Goal: Task Accomplishment & Management: Use online tool/utility

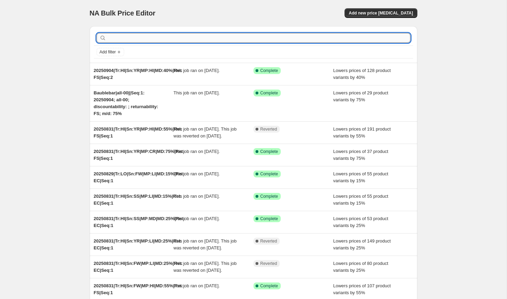
click at [138, 41] on input "text" at bounding box center [259, 38] width 303 height 10
paste input "20250831|Tr:HI|Sn:FW|MP:MD|MD:45%|Ret: FS|Seq:1"
type input "20250831|Tr:HI|Sn:FW|MP:MD|MD:45%|Ret: FS|Seq:1"
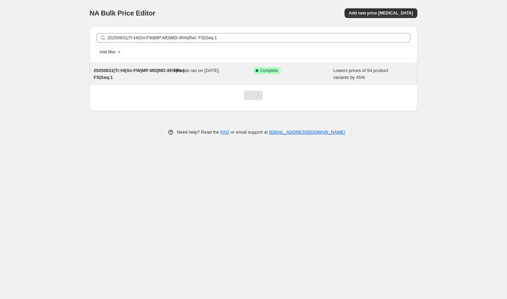
click at [158, 75] on div "20250831|Tr:HI|Sn:FW|MP:MD|MD:45%|Ret: FS|Seq:1" at bounding box center [134, 74] width 80 height 14
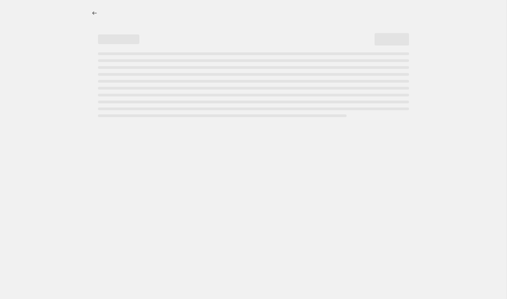
select select "percentage"
select select "collection"
select select "product_status"
select select "tag"
select select "not_equal"
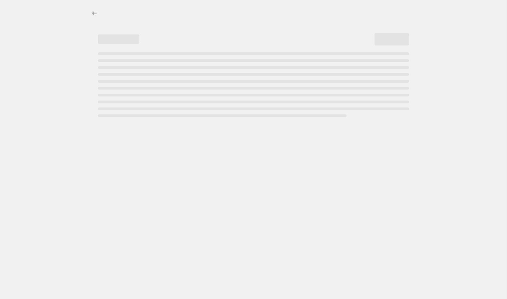
select select "tag"
select select "not_equal"
select select "tag"
select select "not_equal"
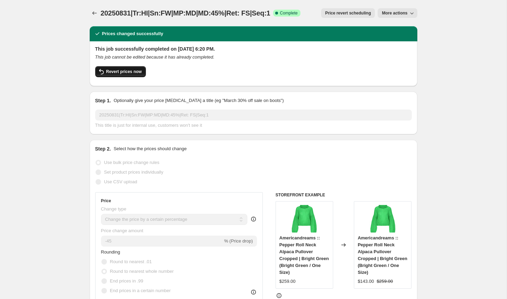
click at [134, 72] on span "Revert prices now" at bounding box center [124, 72] width 36 height 6
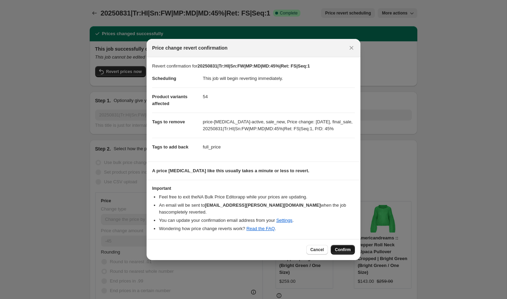
click at [342, 247] on span "Confirm" at bounding box center [343, 250] width 16 height 6
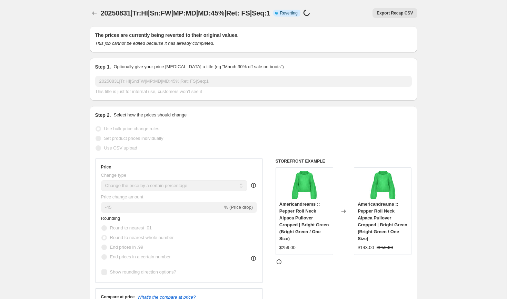
select select "percentage"
select select "collection"
select select "product_status"
select select "tag"
select select "not_equal"
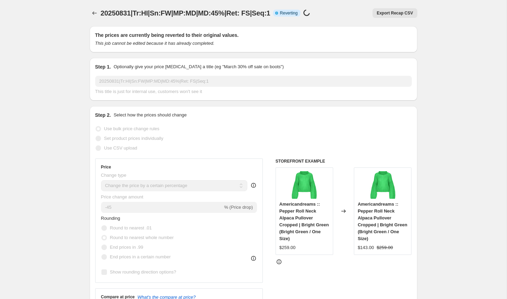
select select "tag"
select select "not_equal"
select select "tag"
select select "not_equal"
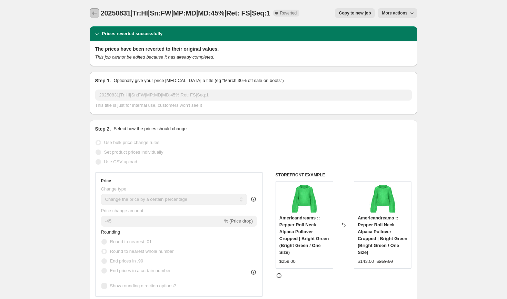
click at [94, 9] on button "Price change jobs" at bounding box center [95, 13] width 10 height 10
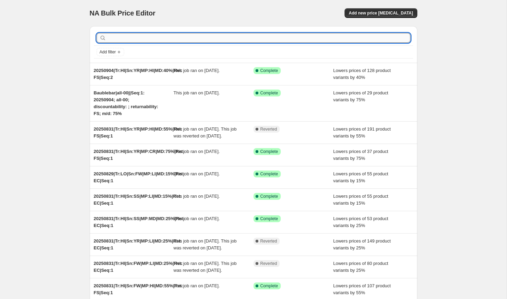
click at [129, 39] on input "text" at bounding box center [259, 38] width 303 height 10
paste input "20250831|Tr:HI|Sn:FW|MP:HI|MD:55%|Ret: FS|Seq:1"
type input "20250831|Tr:HI|Sn:FW|MP:HI|MD:55%|Ret: FS|Seq:1"
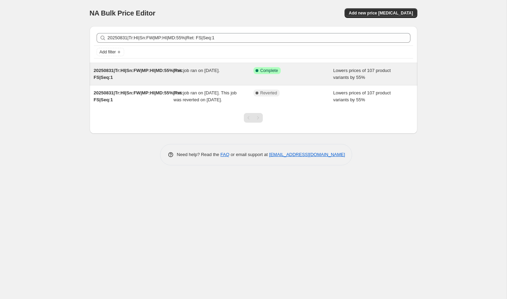
click at [137, 78] on div "20250831|Tr:HI|Sn:FW|MP:HI|MD:55%|Ret: FS|Seq:1" at bounding box center [134, 74] width 80 height 14
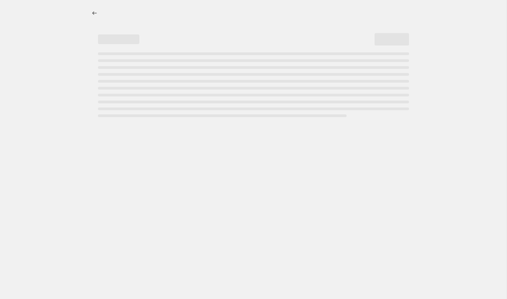
select select "percentage"
select select "collection"
select select "product_status"
select select "tag"
select select "not_equal"
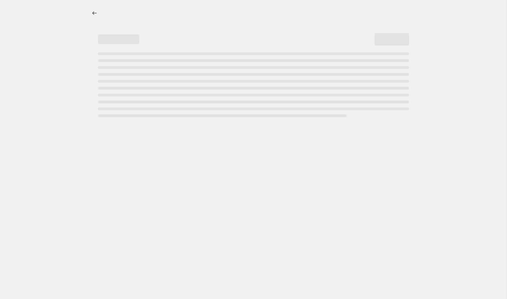
select select "tag"
select select "not_equal"
select select "tag"
select select "not_equal"
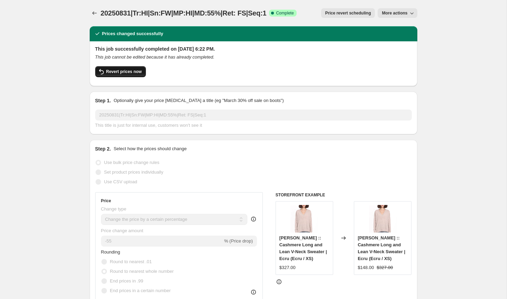
click at [130, 72] on span "Revert prices now" at bounding box center [124, 72] width 36 height 6
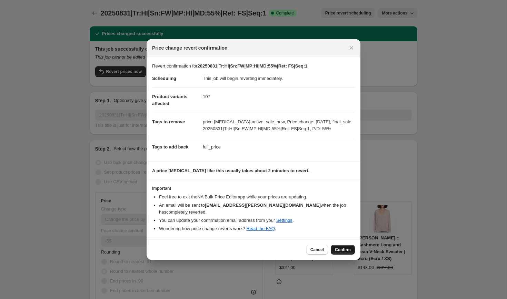
click at [342, 249] on button "Confirm" at bounding box center [343, 250] width 24 height 10
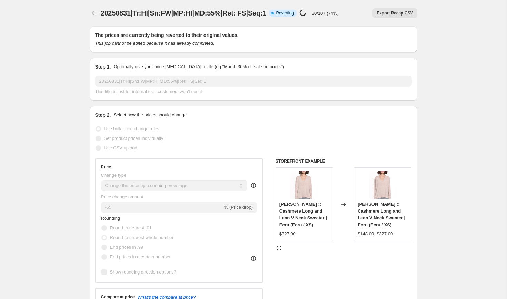
select select "percentage"
select select "collection"
select select "product_status"
select select "tag"
select select "not_equal"
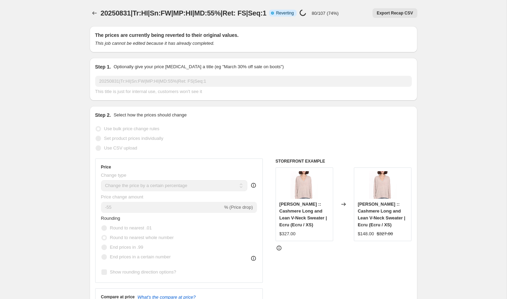
select select "tag"
select select "not_equal"
select select "tag"
select select "not_equal"
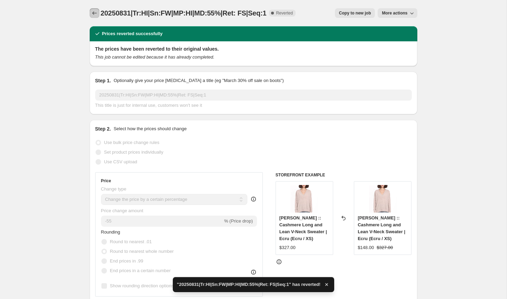
click at [91, 15] on icon "Price change jobs" at bounding box center [94, 13] width 7 height 7
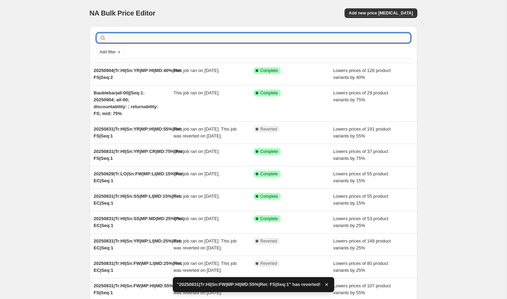
click at [122, 38] on input "text" at bounding box center [259, 38] width 303 height 10
paste input "20250831|Tr:HI|Sn:FW|MP:CR|MD:70%|Ret: FS|Seq:1"
type input "20250831|Tr:HI|Sn:FW|MP:CR|MD:70%|Ret: FS|Seq:1"
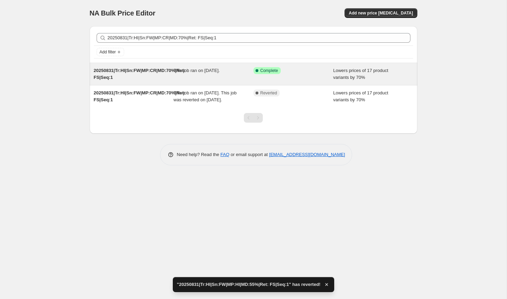
click at [153, 77] on div "20250831|Tr:HI|Sn:FW|MP:CR|MD:70%|Ret: FS|Seq:1" at bounding box center [134, 74] width 80 height 14
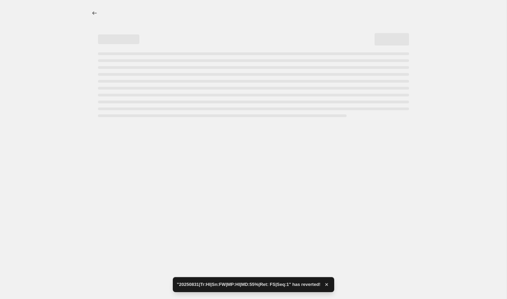
select select "percentage"
select select "collection"
select select "product_status"
select select "tag"
select select "not_equal"
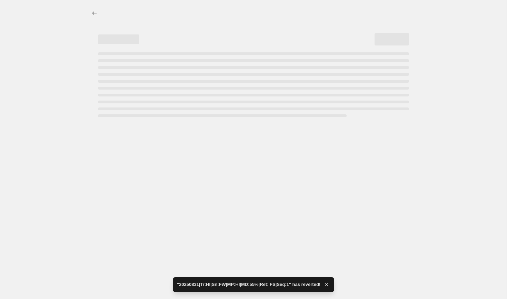
select select "tag"
select select "not_equal"
select select "tag"
select select "not_equal"
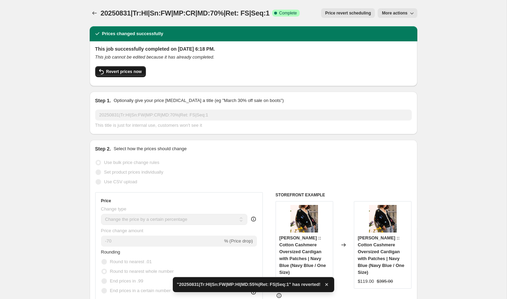
click at [140, 75] on button "Revert prices now" at bounding box center [120, 71] width 51 height 11
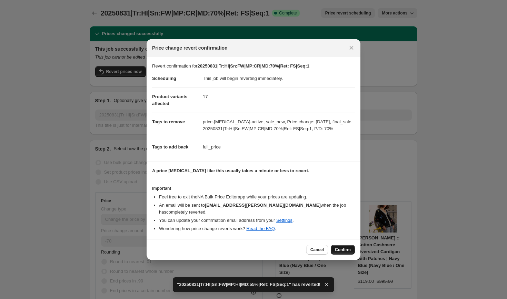
click at [341, 247] on span "Confirm" at bounding box center [343, 250] width 16 height 6
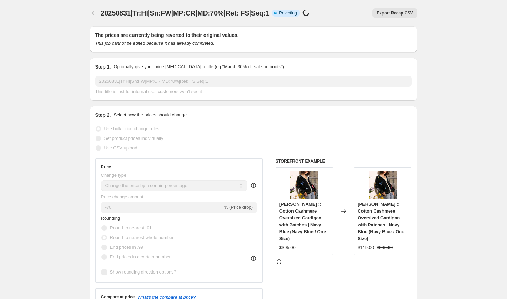
click at [341, 246] on div "Changed to" at bounding box center [343, 212] width 21 height 88
select select "percentage"
select select "collection"
select select "product_status"
select select "tag"
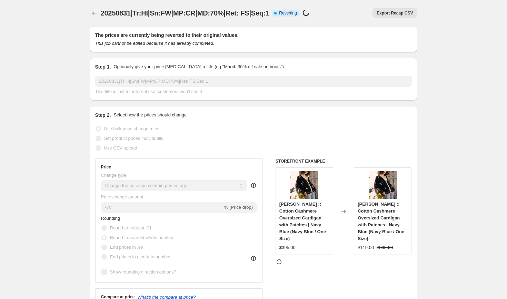
select select "not_equal"
select select "tag"
select select "not_equal"
select select "tag"
select select "not_equal"
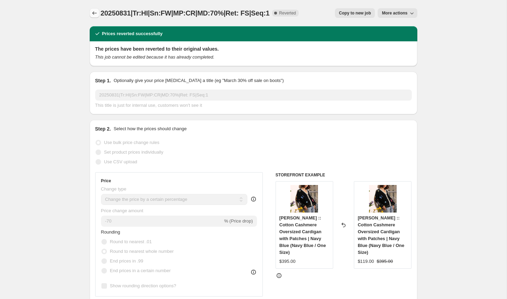
click at [96, 11] on icon "Price change jobs" at bounding box center [94, 13] width 7 height 7
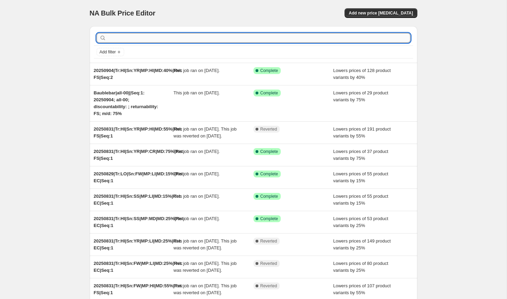
click at [120, 37] on input "text" at bounding box center [259, 38] width 303 height 10
paste input "20250831|Tr:HI|Sn:YR|MP:CR|MD:75%|Ret: FS|Seq:1"
type input "20250831|Tr:HI|Sn:YR|MP:CR|MD:75%|Ret: FS|Seq:1"
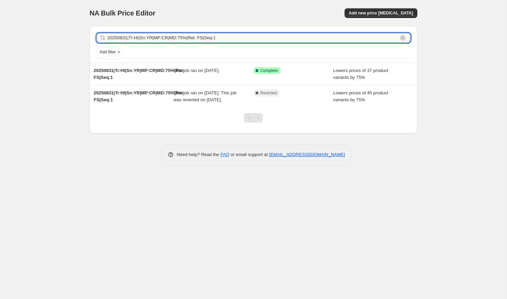
click at [133, 38] on input "20250831|Tr:HI|Sn:YR|MP:CR|MD:75%|Ret: FS|Seq:1" at bounding box center [253, 38] width 290 height 10
paste input "MD|MD:40"
type input "20250831|Tr:HI|Sn:YR|MP:MD|MD:40%|Ret: FS|Seq:1"
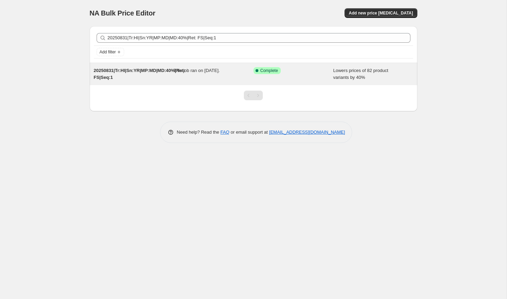
click at [136, 71] on span "20250831|Tr:HI|Sn:YR|MP:MD|MD:40%|Ret: FS|Seq:1" at bounding box center [139, 74] width 91 height 12
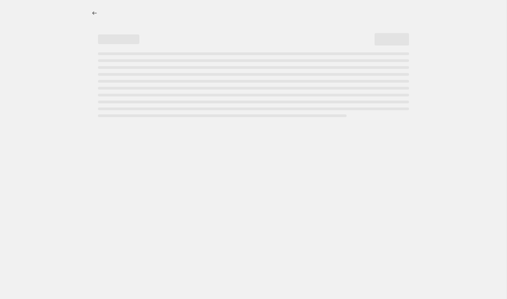
select select "percentage"
select select "collection"
select select "product_status"
select select "tag"
select select "not_equal"
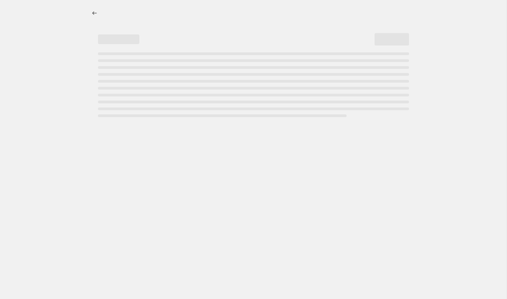
select select "tag"
select select "not_equal"
select select "tag"
select select "not_equal"
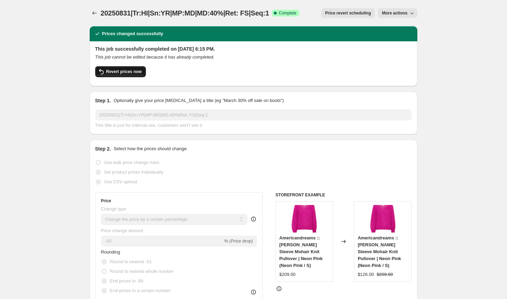
click at [130, 72] on span "Revert prices now" at bounding box center [124, 72] width 36 height 6
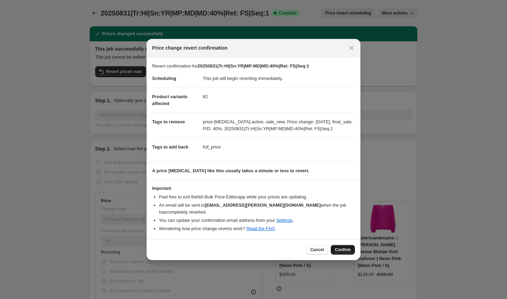
click at [341, 247] on span "Confirm" at bounding box center [343, 250] width 16 height 6
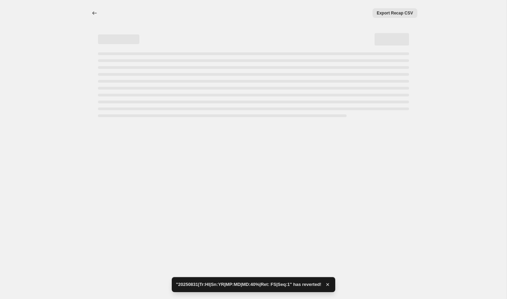
select select "percentage"
select select "collection"
select select "product_status"
select select "tag"
select select "not_equal"
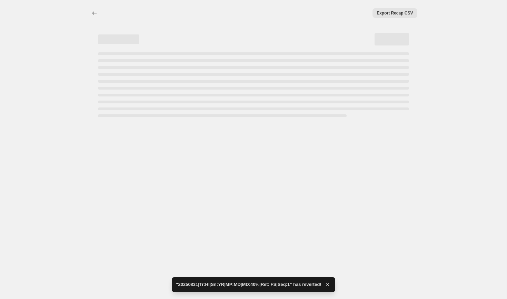
select select "tag"
select select "not_equal"
select select "tag"
select select "not_equal"
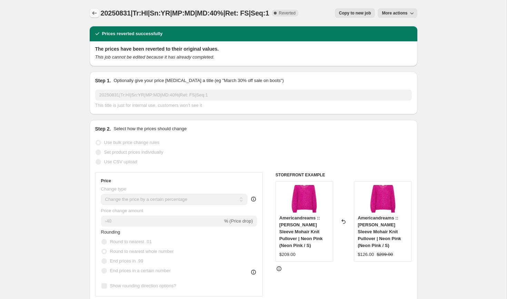
click at [92, 14] on icon "Price change jobs" at bounding box center [94, 13] width 7 height 7
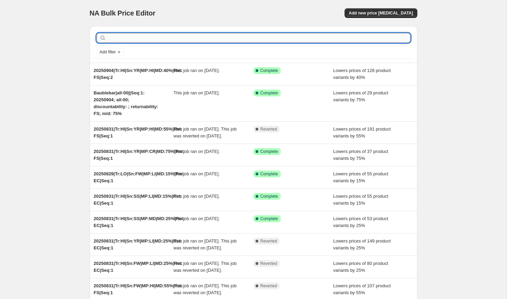
click at [123, 40] on input "text" at bounding box center [259, 38] width 303 height 10
paste input "20250831|Tr:HI|Sn:YR|MP:CR|MD:75%|Ret: FS|Seq:1"
type input "20250831|Tr:HI|Sn:YR|MP:CR|MD:75%|Ret: FS|Seq:1"
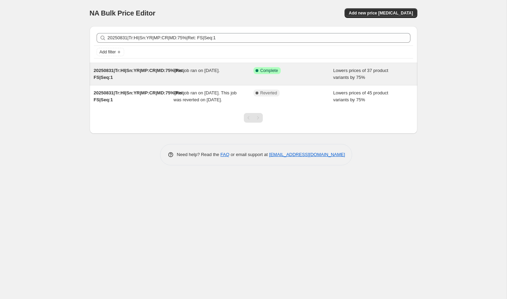
click at [273, 75] on div "Success Complete Complete" at bounding box center [293, 74] width 80 height 14
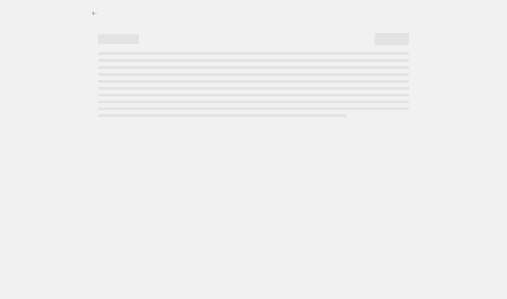
select select "percentage"
select select "collection"
select select "product_status"
select select "tag"
select select "not_equal"
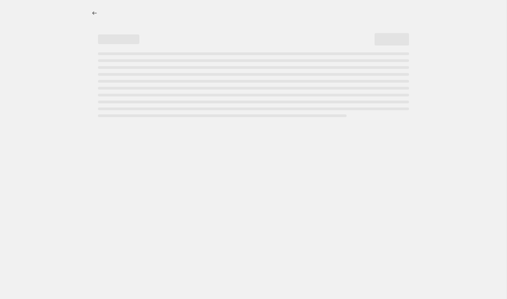
select select "tag"
select select "not_equal"
select select "tag"
select select "not_equal"
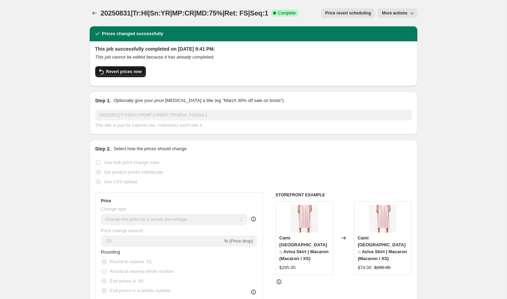
click at [131, 72] on span "Revert prices now" at bounding box center [124, 72] width 36 height 6
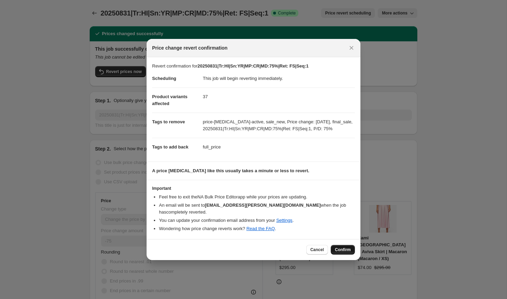
click at [347, 249] on span "Confirm" at bounding box center [343, 250] width 16 height 6
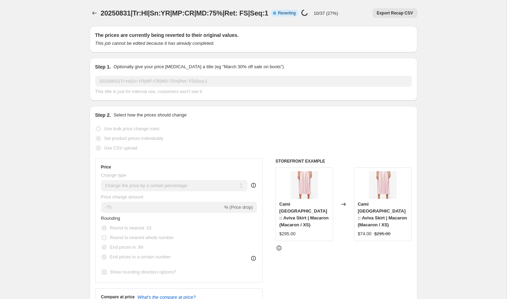
select select "percentage"
select select "collection"
select select "product_status"
select select "tag"
select select "not_equal"
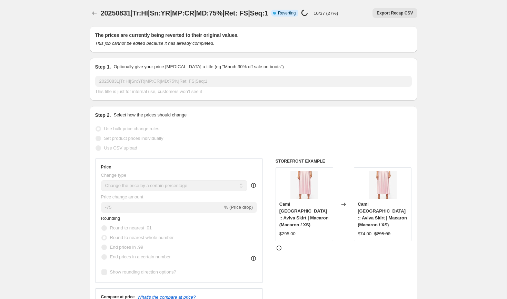
select select "tag"
select select "not_equal"
select select "tag"
select select "not_equal"
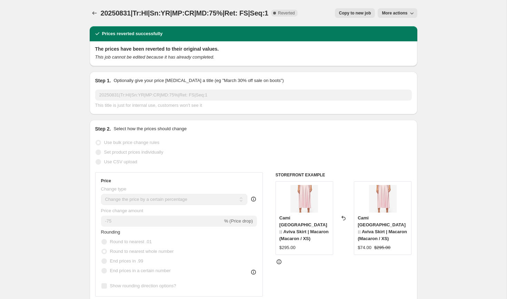
click at [95, 10] on icon "Price change jobs" at bounding box center [94, 13] width 7 height 7
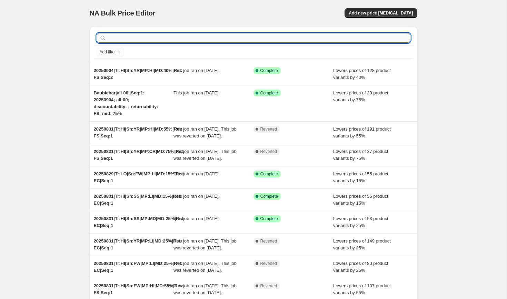
click at [132, 40] on input "text" at bounding box center [259, 38] width 303 height 10
paste input "20250831|Tr:HI|Sn:YR|MP:CR|MD:75%|Ret: FS|Seq:1"
type input "20250831|Tr:HI|Sn:YR|MP:CR|MD:75%|Ret: FS|Seq:1"
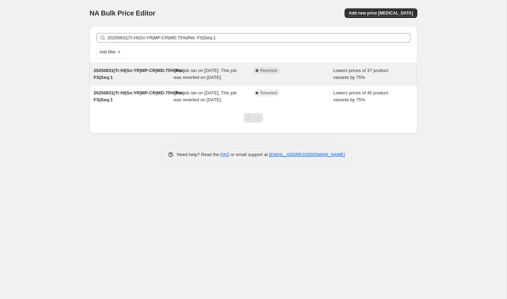
click at [172, 77] on div "20250831|Tr:HI|Sn:YR|MP:CR|MD:75%|Ret: FS|Seq:1" at bounding box center [134, 74] width 80 height 14
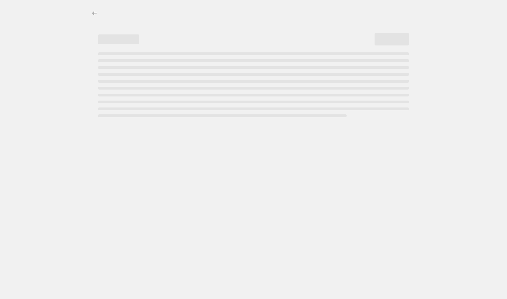
select select "percentage"
select select "collection"
select select "product_status"
select select "tag"
select select "not_equal"
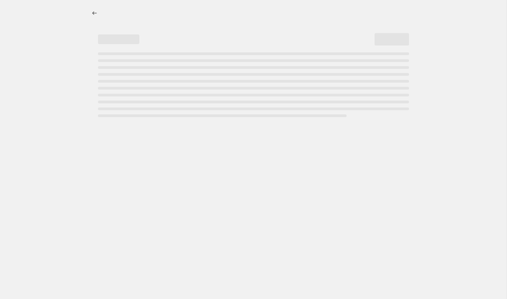
select select "tag"
select select "not_equal"
select select "tag"
select select "not_equal"
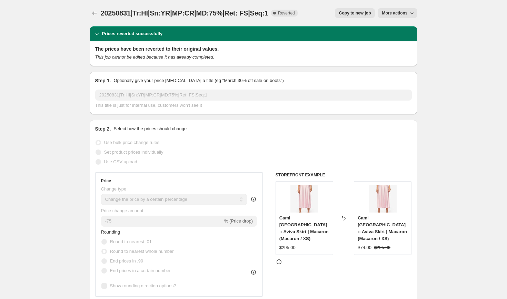
click at [351, 12] on span "Copy to new job" at bounding box center [355, 13] width 32 height 6
select select "percentage"
select select "collection"
select select "product_status"
select select "tag"
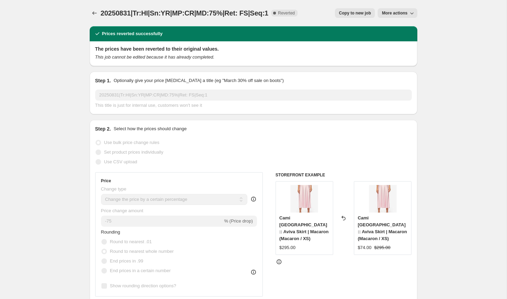
select select "not_equal"
select select "tag"
select select "not_equal"
select select "tag"
select select "not_equal"
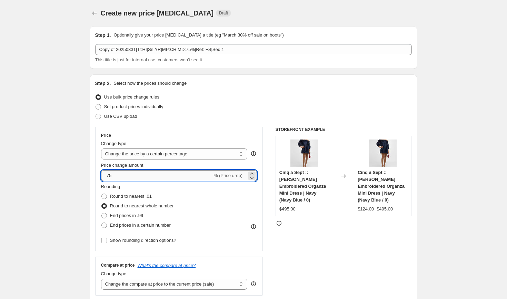
click at [124, 176] on input "-75" at bounding box center [156, 175] width 111 height 11
type input "-7"
type input "-60"
click at [103, 197] on span at bounding box center [104, 197] width 6 height 6
click at [102, 194] on input "Round to nearest .01" at bounding box center [101, 194] width 0 height 0
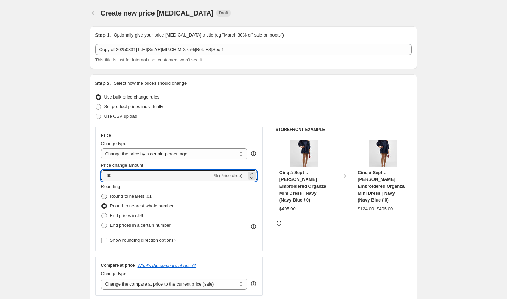
radio input "true"
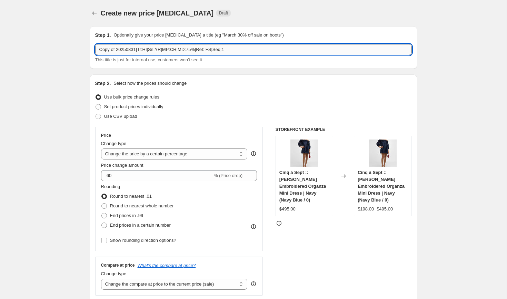
click at [110, 51] on input "Copy of 20250831|Tr:HI|Sn:YR|MP:CR|MD:75%|Ret: FS|Seq:1" at bounding box center [253, 49] width 316 height 11
paste input "20250905|Tr:HI|Sn:YR|MP:CR|MD:60%|Ret: FS|Seq:2"
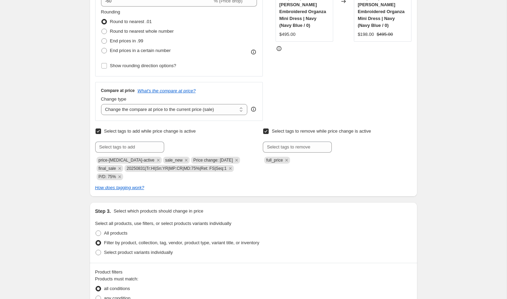
scroll to position [175, 0]
type input "20250905|Tr:HI|Sn:YR|MP:CR|MD:60%|Ret: FS|Seq:2"
click at [123, 148] on input "text" at bounding box center [129, 146] width 69 height 11
paste input "20250905|Tr:HI|Sn:YR|MP:CR|MD:60%|Ret: FS|Seq:2"
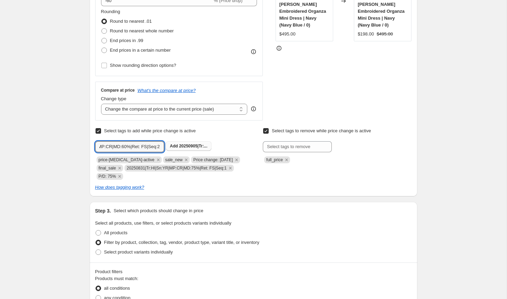
type input "20250905|Tr:HI|Sn:YR|MP:CR|MD:60%|Ret: FS|Seq:2"
click at [183, 143] on button "Add 20250905|Tr:..." at bounding box center [189, 146] width 46 height 10
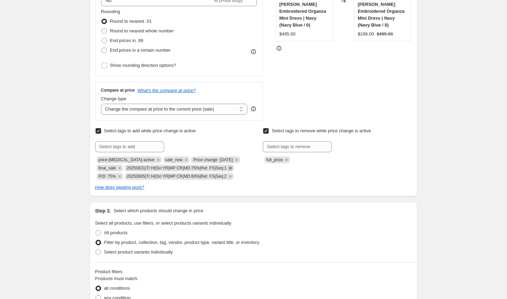
click at [233, 166] on icon "Remove 20250831|Tr:HI|Sn:YR|MP:CR|MD:75%|Ret: FS|Seq:1" at bounding box center [230, 168] width 6 height 6
drag, startPoint x: 186, startPoint y: 160, endPoint x: 230, endPoint y: 160, distance: 43.4
click at [230, 160] on span "Price change: [DATE]" at bounding box center [213, 160] width 40 height 5
copy span "Price change: [DATE]"
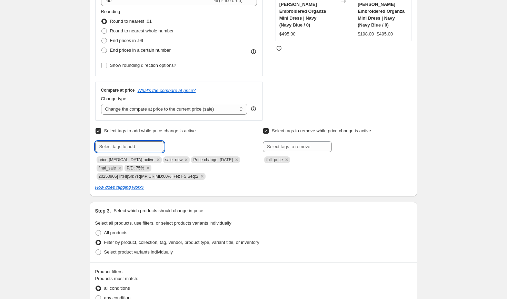
click at [140, 148] on input "text" at bounding box center [129, 146] width 69 height 11
paste input "Price change: [DATE]"
click at [132, 147] on input "Price change: [DATE]" at bounding box center [129, 146] width 69 height 11
type input "Price change: [DATE]"
click at [178, 146] on b "Add" at bounding box center [174, 146] width 8 height 5
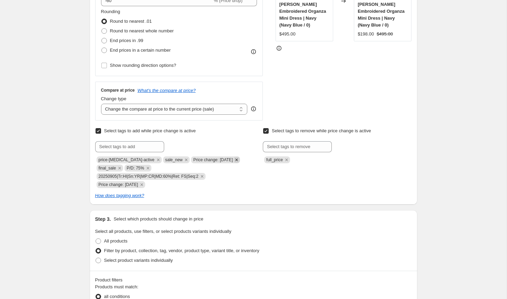
click at [235, 159] on icon "Remove Price change: 8-31-25" at bounding box center [236, 160] width 2 height 2
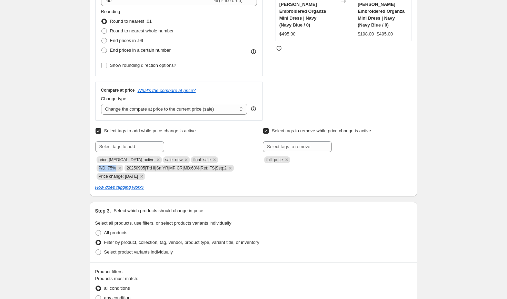
copy span "P/D: 75%"
drag, startPoint x: 216, startPoint y: 160, endPoint x: 233, endPoint y: 157, distance: 16.7
click at [116, 166] on span "P/D: 75%" at bounding box center [108, 168] width 18 height 5
click at [151, 147] on input "text" at bounding box center [129, 146] width 69 height 11
paste input "P/D: 75%"
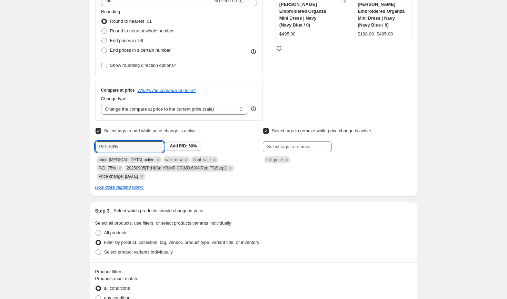
type input "P/D: 60%"
click at [177, 143] on button "Add P/D: 60%" at bounding box center [183, 146] width 35 height 10
click at [121, 167] on icon "Remove P/D: 75%" at bounding box center [120, 168] width 2 height 2
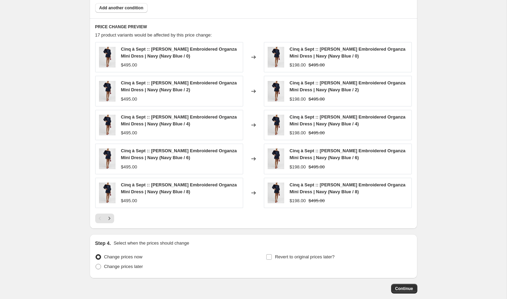
scroll to position [578, 0]
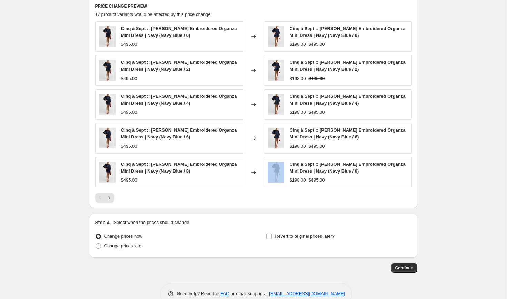
drag, startPoint x: 245, startPoint y: 182, endPoint x: 272, endPoint y: 177, distance: 27.4
click at [272, 177] on div "Cinq à Sept :: Nava Embroidered Organza Mini Dress | Navy (Navy Blue / 8) $495.…" at bounding box center [253, 172] width 316 height 30
click at [112, 202] on button "Next" at bounding box center [109, 198] width 10 height 10
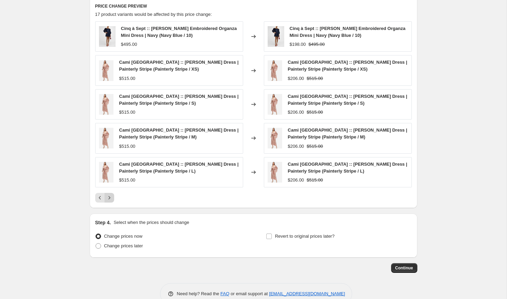
click at [108, 197] on icon "Next" at bounding box center [109, 197] width 7 height 7
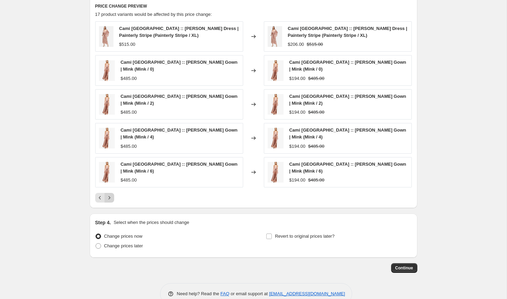
click at [108, 197] on icon "Next" at bounding box center [109, 197] width 7 height 7
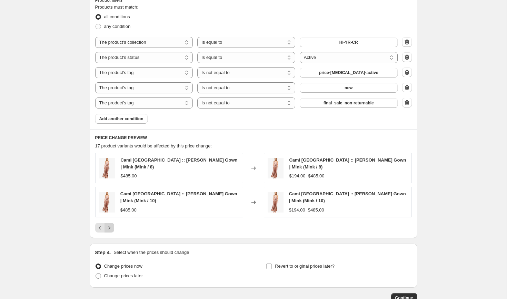
scroll to position [450, 0]
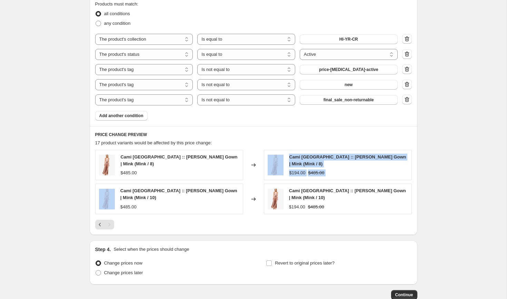
drag, startPoint x: 109, startPoint y: 197, endPoint x: 144, endPoint y: 176, distance: 40.5
click at [144, 176] on div "Cami NYC :: Jennelyn Pleated Gown | Mink (Mink / 8) $485.00 Changed to Cami NYC…" at bounding box center [253, 182] width 316 height 64
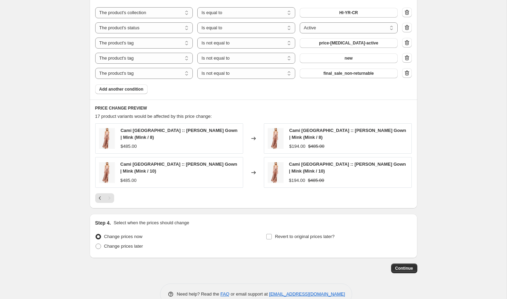
scroll to position [493, 0]
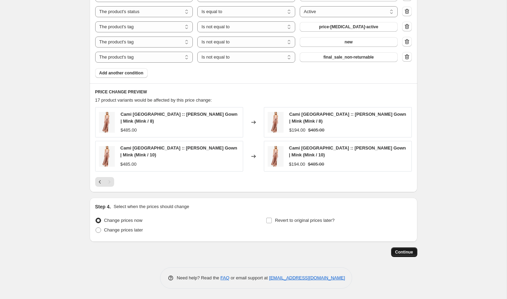
click at [402, 253] on span "Continue" at bounding box center [404, 253] width 18 height 6
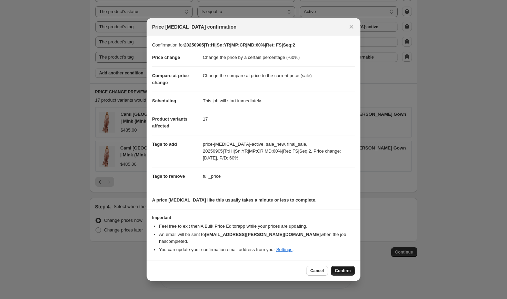
click at [341, 268] on span "Confirm" at bounding box center [343, 271] width 16 height 6
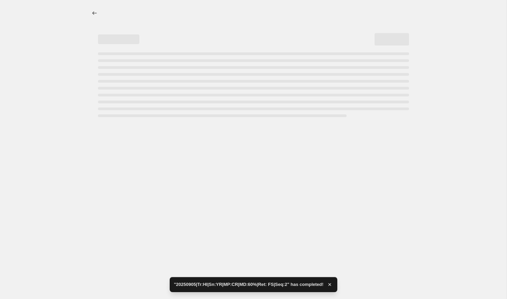
select select "percentage"
select select "collection"
select select "product_status"
select select "tag"
select select "not_equal"
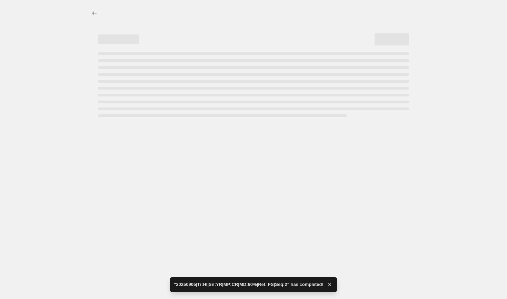
select select "tag"
select select "not_equal"
select select "tag"
select select "not_equal"
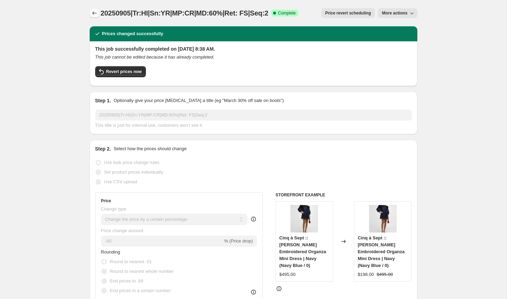
click at [92, 12] on icon "Price change jobs" at bounding box center [94, 13] width 7 height 7
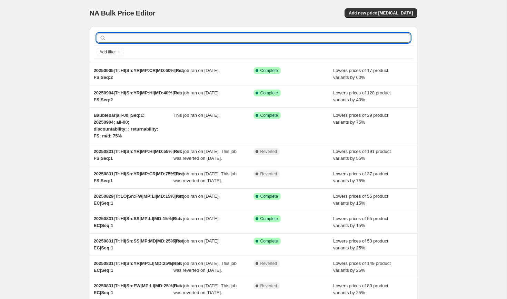
click at [136, 39] on input "text" at bounding box center [259, 38] width 303 height 10
paste input "20250904|Tr:HI|Sn:YR|MP:HI|MD:40%|Ret: FS|Seq:2"
type input "20250904|Tr:HI|Sn:YR|MP:HI|MD:40%|Ret: FS|Seq:2"
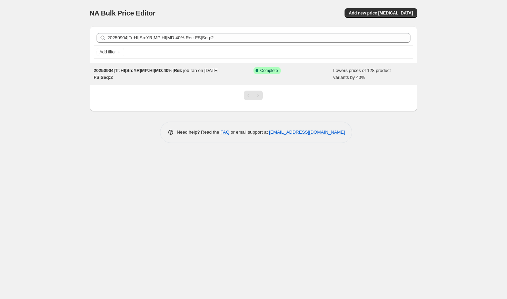
click at [124, 76] on div "20250904|Tr:HI|Sn:YR|MP:HI|MD:40%|Ret: FS|Seq:2" at bounding box center [134, 74] width 80 height 14
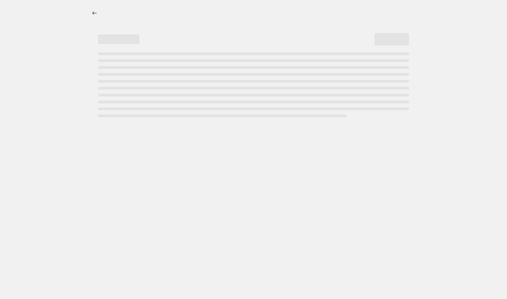
select select "percentage"
select select "collection"
select select "product_status"
select select "tag"
select select "not_equal"
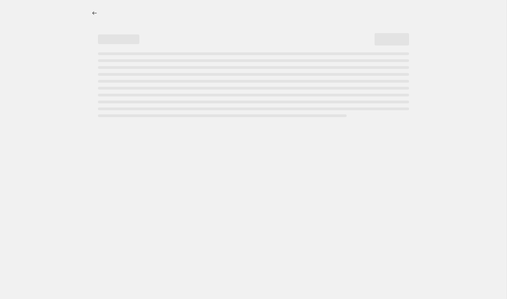
select select "tag"
select select "not_equal"
select select "tag"
select select "not_equal"
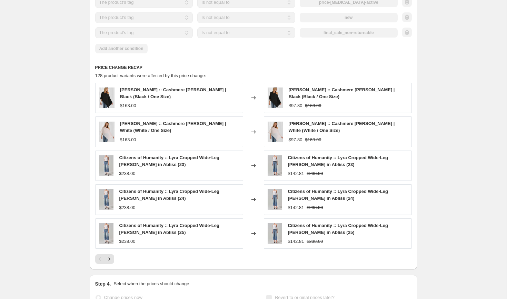
scroll to position [583, 0]
click at [111, 257] on icon "Next" at bounding box center [109, 258] width 7 height 7
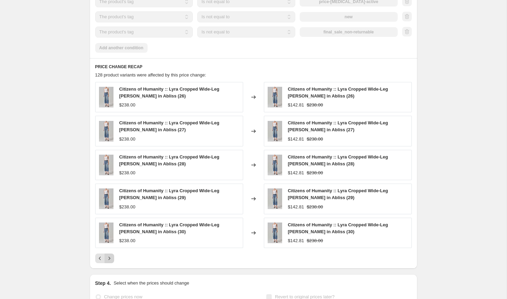
click at [111, 257] on icon "Next" at bounding box center [109, 258] width 7 height 7
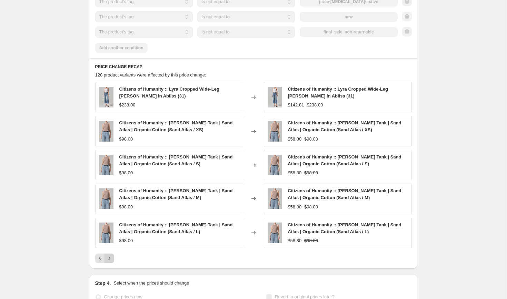
click at [111, 257] on icon "Next" at bounding box center [109, 258] width 7 height 7
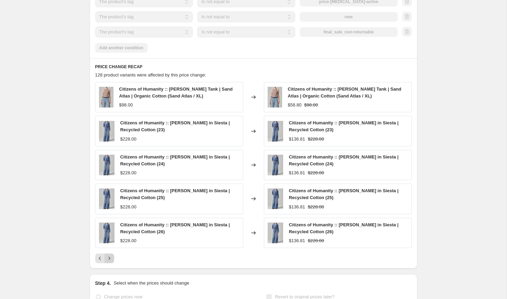
click at [111, 257] on icon "Next" at bounding box center [109, 258] width 7 height 7
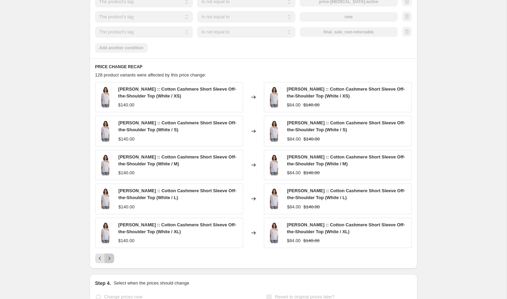
click at [111, 257] on icon "Next" at bounding box center [109, 258] width 7 height 7
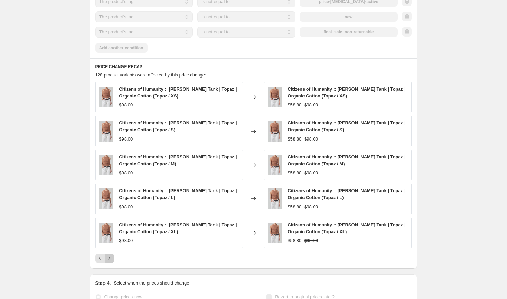
click at [111, 257] on icon "Next" at bounding box center [109, 258] width 7 height 7
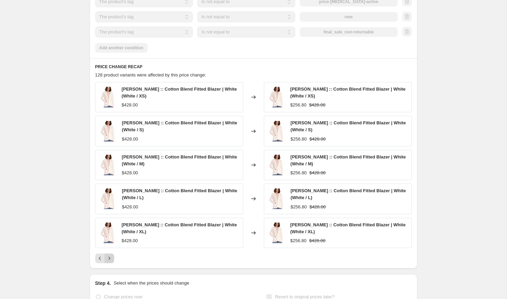
click at [111, 257] on icon "Next" at bounding box center [109, 258] width 7 height 7
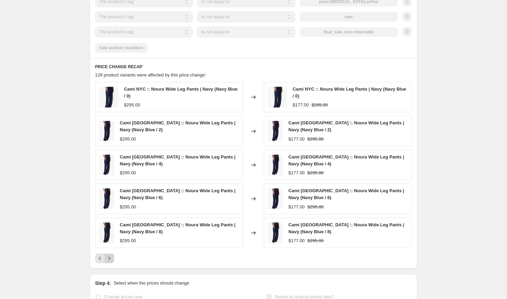
click at [111, 257] on icon "Next" at bounding box center [109, 258] width 7 height 7
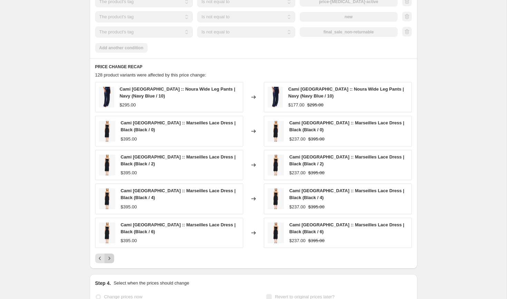
click at [111, 257] on icon "Next" at bounding box center [109, 258] width 7 height 7
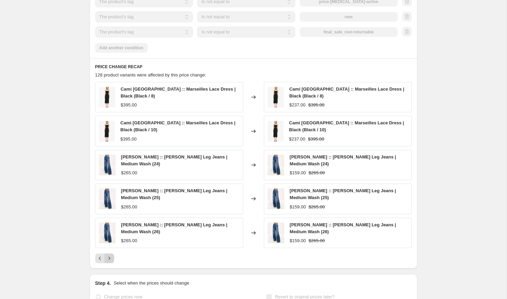
click at [111, 257] on icon "Next" at bounding box center [109, 258] width 7 height 7
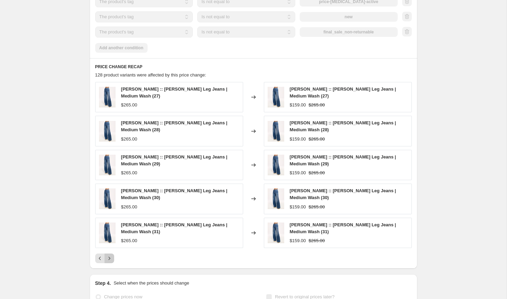
click at [111, 257] on icon "Next" at bounding box center [109, 258] width 7 height 7
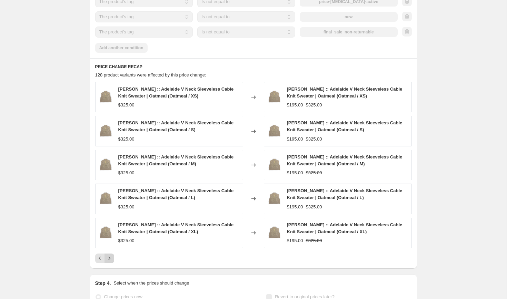
click at [111, 257] on icon "Next" at bounding box center [109, 258] width 7 height 7
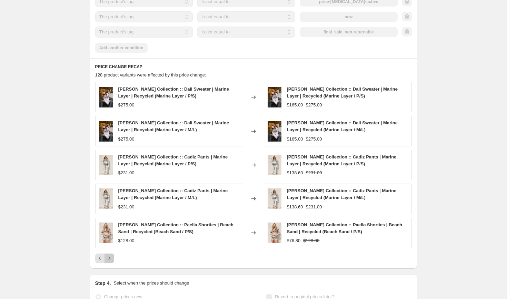
click at [111, 257] on icon "Next" at bounding box center [109, 258] width 7 height 7
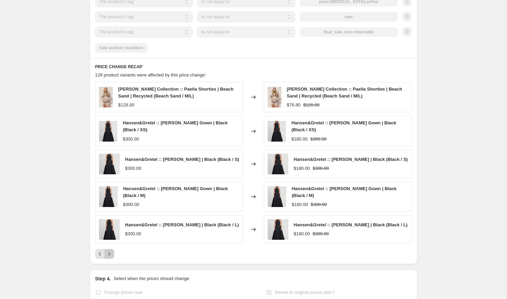
click at [109, 252] on icon "Next" at bounding box center [109, 254] width 7 height 7
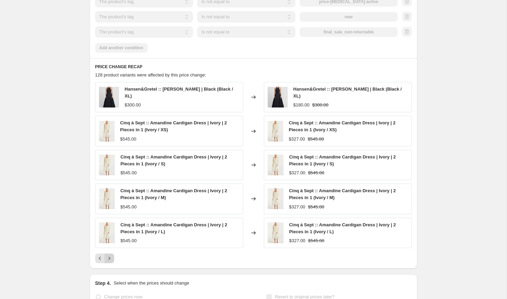
click at [109, 257] on icon "Next" at bounding box center [109, 258] width 2 height 3
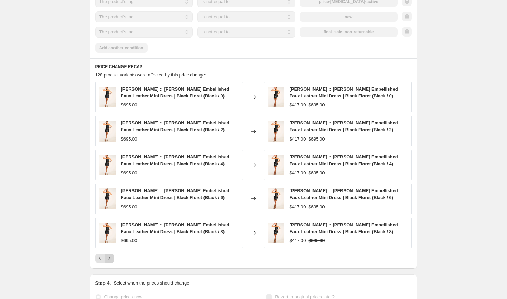
click at [109, 256] on icon "Next" at bounding box center [109, 258] width 7 height 7
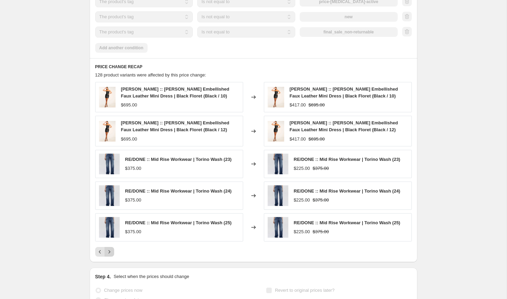
click at [109, 256] on button "Next" at bounding box center [109, 252] width 10 height 10
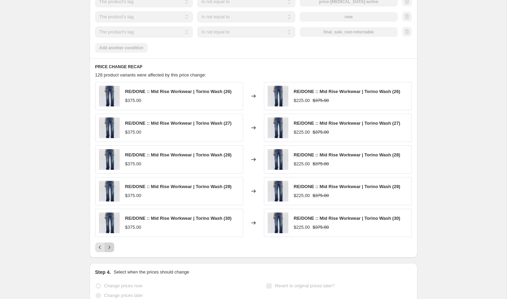
click at [109, 256] on div "PRICE CHANGE RECAP 128 product variants were affected by this price change: RE/…" at bounding box center [253, 158] width 327 height 200
click at [109, 252] on button "Next" at bounding box center [109, 248] width 10 height 10
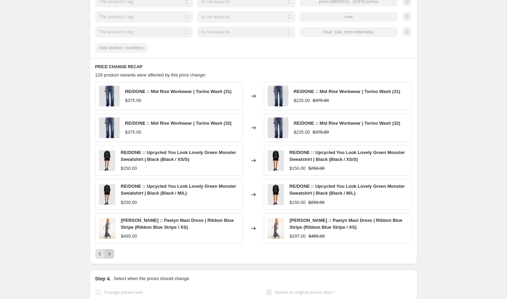
click at [110, 254] on icon "Next" at bounding box center [109, 253] width 2 height 3
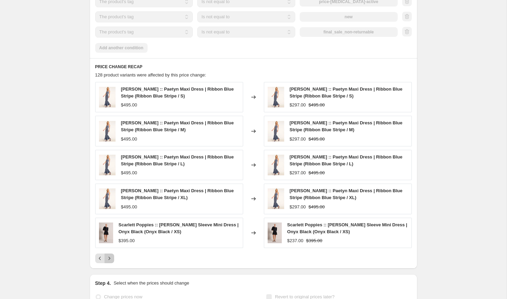
click at [110, 258] on icon "Next" at bounding box center [109, 258] width 7 height 7
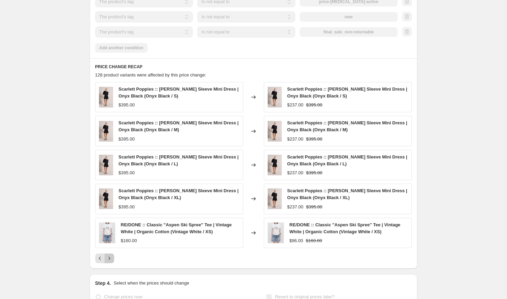
click at [110, 258] on icon "Next" at bounding box center [109, 258] width 7 height 7
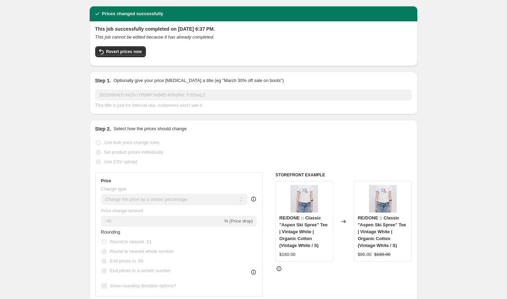
scroll to position [0, 0]
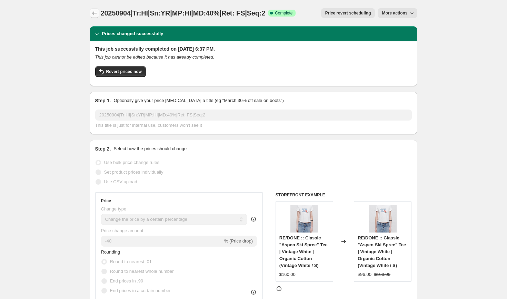
click at [95, 12] on icon "Price change jobs" at bounding box center [94, 13] width 7 height 7
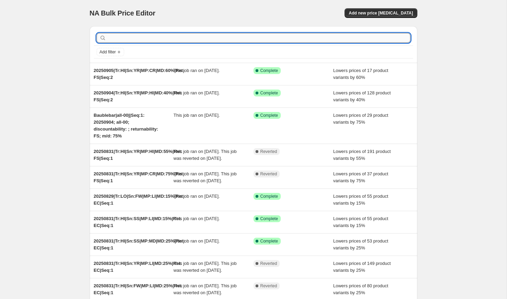
click at [127, 37] on input "text" at bounding box center [259, 38] width 303 height 10
paste input "20250831|Tr:HI|Sn:SS|MP:HI|MD:50%|Ret: FS|Seq:1"
type input "20250831|Tr:HI|Sn:SS|MP:HI|MD:50%|Ret: FS|Seq:1"
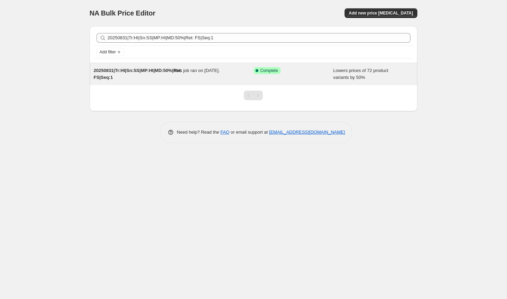
click at [132, 70] on span "20250831|Tr:HI|Sn:SS|MP:HI|MD:50%|Ret: FS|Seq:1" at bounding box center [138, 74] width 89 height 12
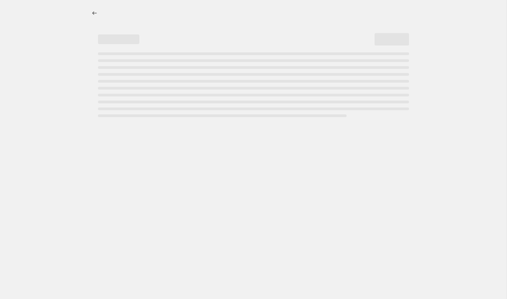
select select "percentage"
select select "collection"
select select "product_status"
select select "tag"
select select "not_equal"
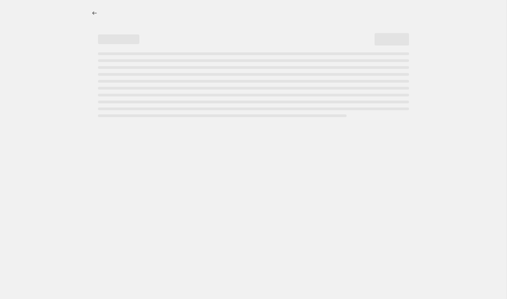
select select "tag"
select select "not_equal"
select select "tag"
select select "not_equal"
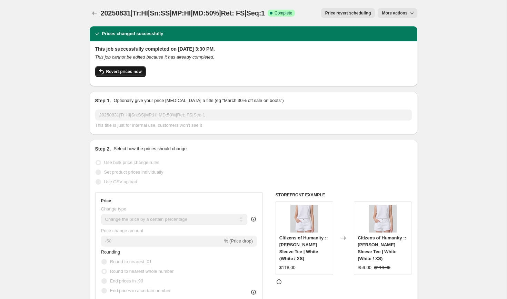
click at [132, 72] on span "Revert prices now" at bounding box center [124, 72] width 36 height 6
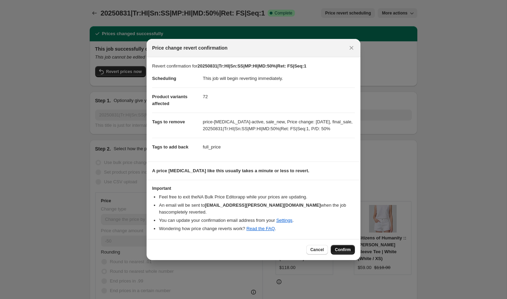
click at [346, 247] on span "Confirm" at bounding box center [343, 250] width 16 height 6
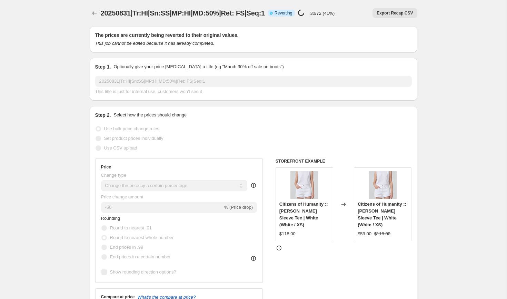
select select "percentage"
select select "collection"
select select "product_status"
select select "tag"
select select "not_equal"
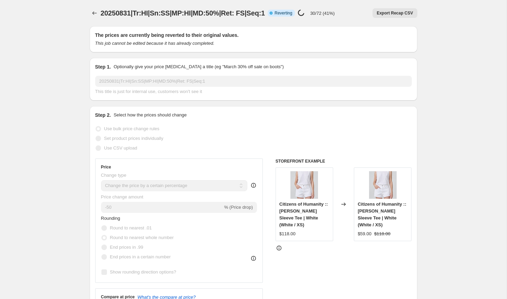
select select "tag"
select select "not_equal"
select select "tag"
select select "not_equal"
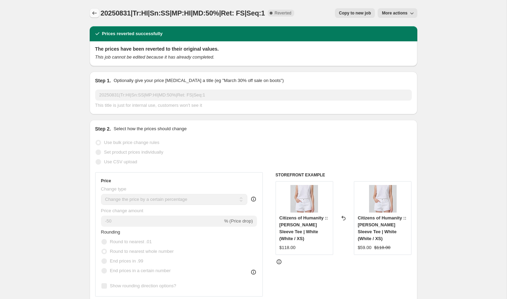
click at [94, 13] on icon "Price change jobs" at bounding box center [94, 13] width 7 height 7
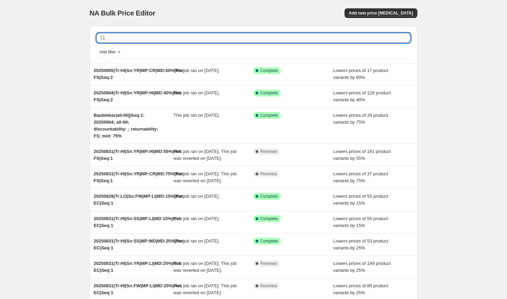
click at [124, 37] on input "text" at bounding box center [259, 38] width 303 height 10
paste input "20250831|Tr:HI|Sn:SS|MP:CR|MD:70%|Ret: FS|Seq:1"
type input "20250831|Tr:HI|Sn:SS|MP:CR|MD:70%|Ret: FS|Seq:1"
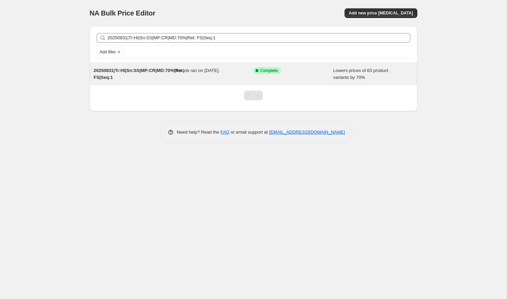
click at [140, 73] on span "20250831|Tr:HI|Sn:SS|MP:CR|MD:70%|Ret: FS|Seq:1" at bounding box center [139, 74] width 90 height 12
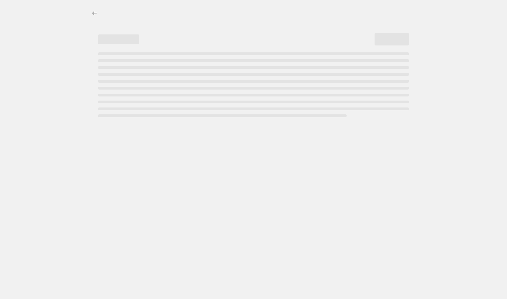
select select "percentage"
select select "collection"
select select "product_status"
select select "tag"
select select "not_equal"
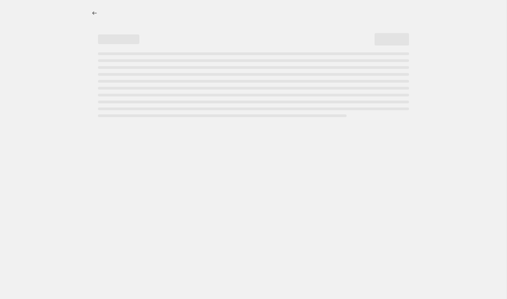
select select "tag"
select select "not_equal"
select select "tag"
select select "not_equal"
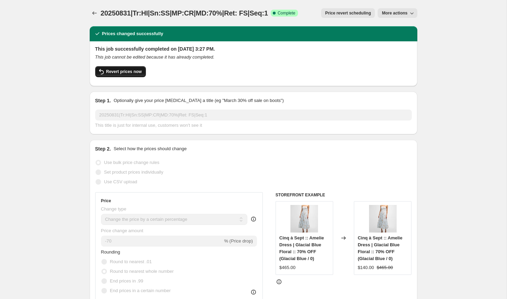
click at [129, 72] on span "Revert prices now" at bounding box center [124, 72] width 36 height 6
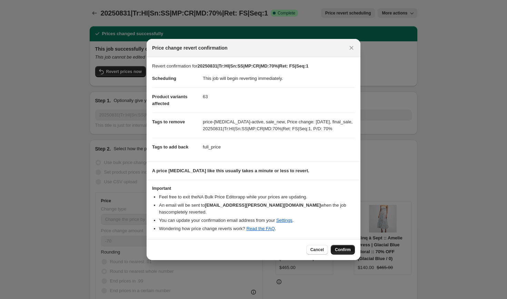
click at [340, 247] on span "Confirm" at bounding box center [343, 250] width 16 height 6
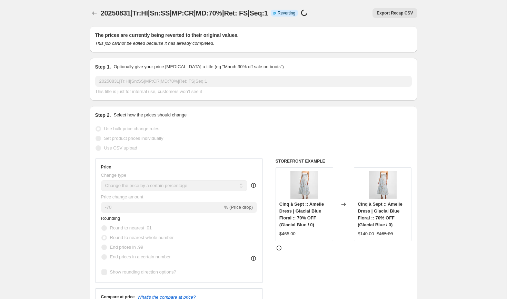
select select "percentage"
select select "collection"
select select "product_status"
select select "tag"
select select "not_equal"
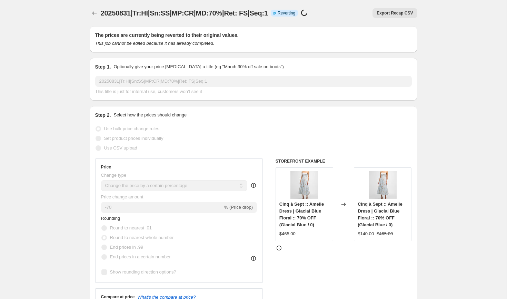
select select "tag"
select select "not_equal"
select select "tag"
select select "not_equal"
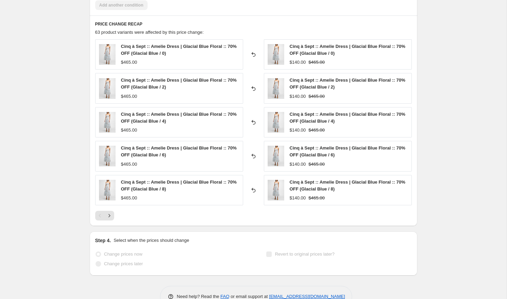
scroll to position [625, 0]
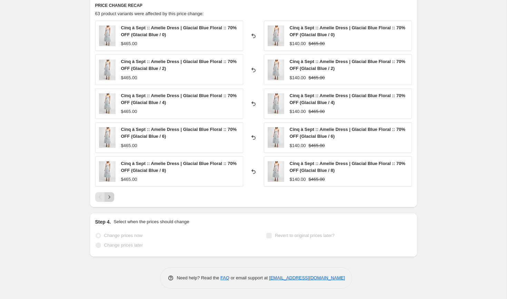
click at [111, 199] on icon "Next" at bounding box center [109, 197] width 7 height 7
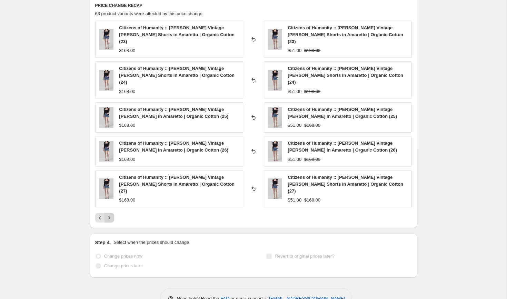
click at [111, 214] on icon "Next" at bounding box center [109, 217] width 7 height 7
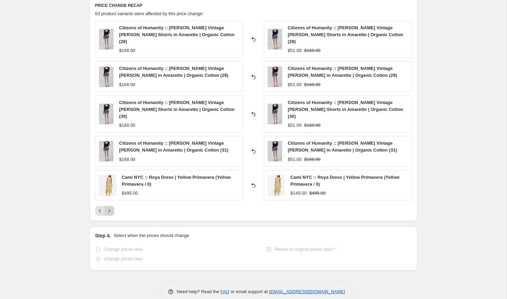
click at [111, 208] on icon "Next" at bounding box center [109, 211] width 7 height 7
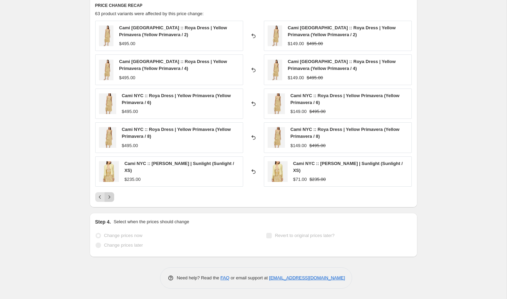
click at [111, 199] on icon "Next" at bounding box center [109, 197] width 7 height 7
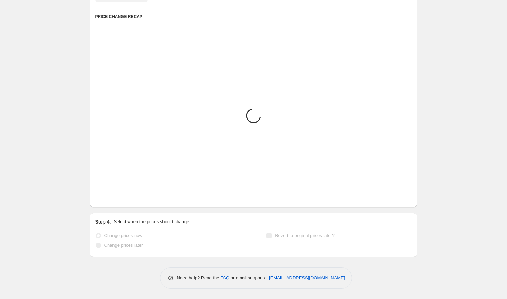
scroll to position [618, 0]
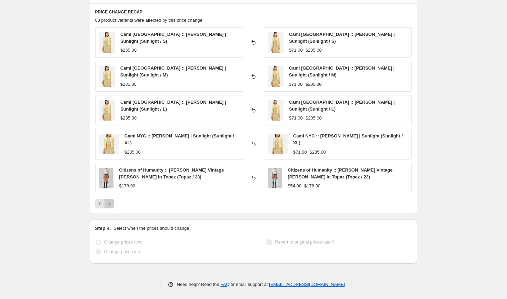
click at [111, 200] on icon "Next" at bounding box center [109, 203] width 7 height 7
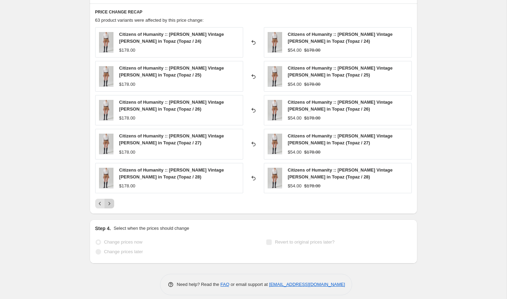
click at [110, 203] on icon "Next" at bounding box center [109, 203] width 7 height 7
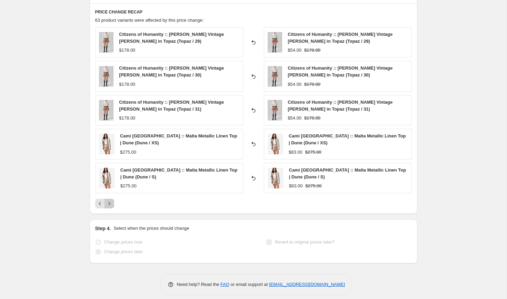
click at [110, 203] on icon "Next" at bounding box center [109, 203] width 7 height 7
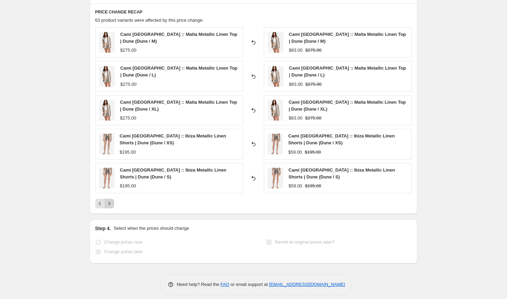
click at [110, 203] on icon "Next" at bounding box center [109, 203] width 7 height 7
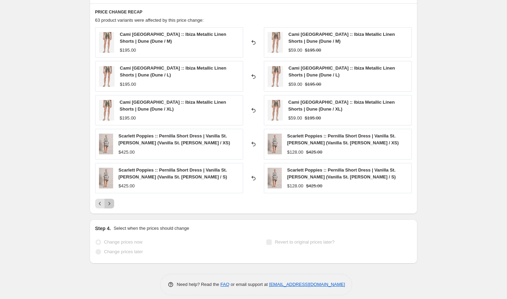
click at [110, 203] on icon "Next" at bounding box center [109, 203] width 7 height 7
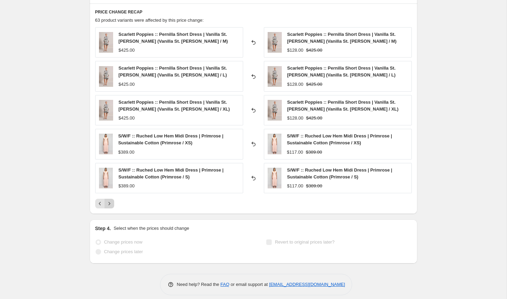
click at [110, 203] on icon "Next" at bounding box center [109, 203] width 7 height 7
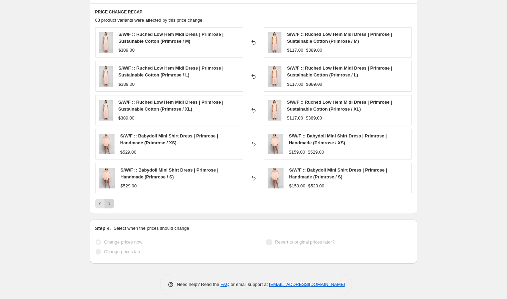
click at [110, 203] on icon "Next" at bounding box center [109, 203] width 7 height 7
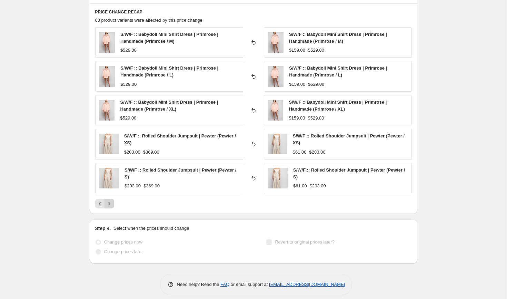
click at [110, 203] on icon "Next" at bounding box center [109, 203] width 7 height 7
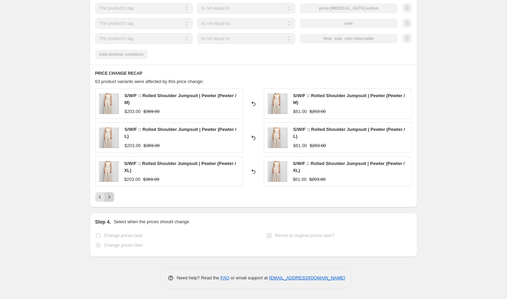
scroll to position [557, 0]
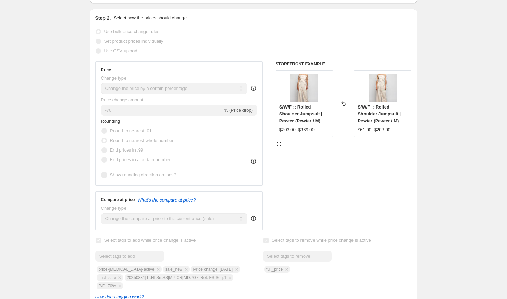
scroll to position [0, 0]
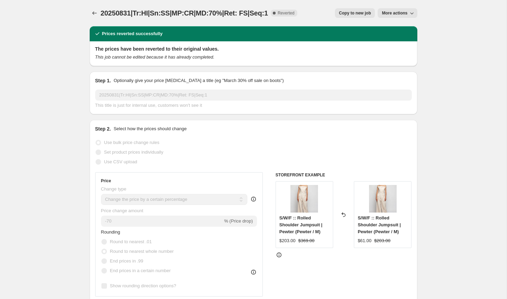
click at [353, 8] on button "Copy to new job" at bounding box center [355, 13] width 40 height 10
select select "percentage"
select select "collection"
select select "product_status"
select select "tag"
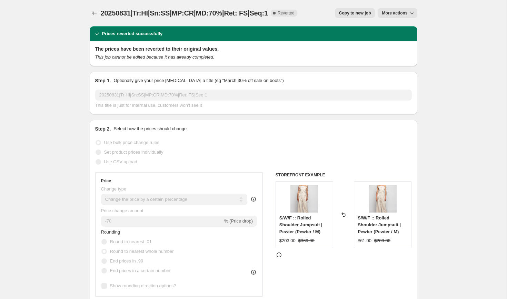
select select "not_equal"
select select "tag"
select select "not_equal"
select select "tag"
select select "not_equal"
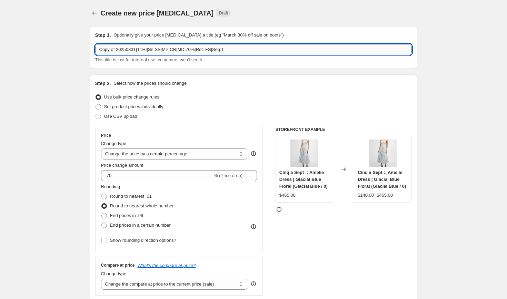
click at [176, 48] on input "Copy of 20250831|Tr:HI|Sn:SS|MP:CR|MD:70%|Ret: FS|Seq:1" at bounding box center [253, 49] width 316 height 11
paste input "20250905|Tr:HI|Sn:SS|MP:CR|MD:55%|Ret: FS|Seq:2"
type input "20250905|Tr:HI|Sn:SS|MP:CR|MD:55%|Ret: FS|Seq:2"
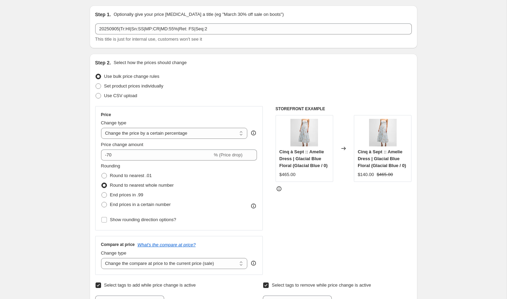
scroll to position [23, 0]
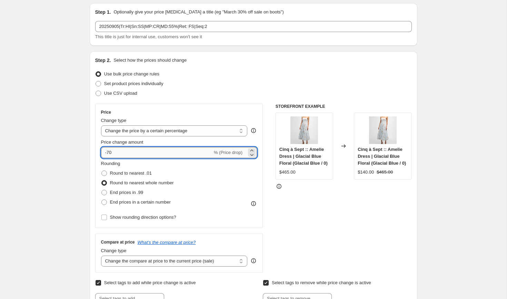
click at [114, 153] on input "-70" at bounding box center [156, 152] width 111 height 11
type input "-7"
type input "-55"
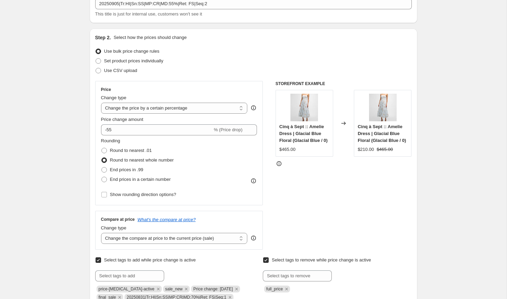
scroll to position [47, 0]
click at [103, 150] on span at bounding box center [104, 150] width 6 height 6
click at [102, 147] on input "Round to nearest .01" at bounding box center [101, 147] width 0 height 0
radio input "true"
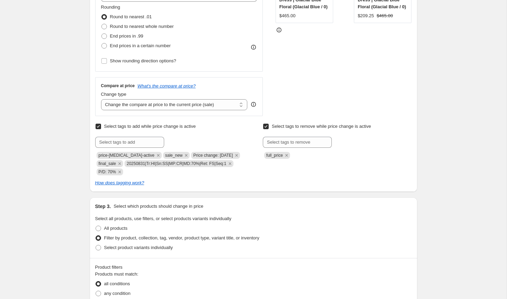
scroll to position [180, 0]
click at [123, 140] on input "text" at bounding box center [129, 141] width 69 height 11
paste input "20250905|Tr:HI|Sn:SS|MP:CR|MD:55%|Ret: FS|Seq:2"
type input "20250905|Tr:HI|Sn:SS|MP:CR|MD:55%|Ret: FS|Seq:2"
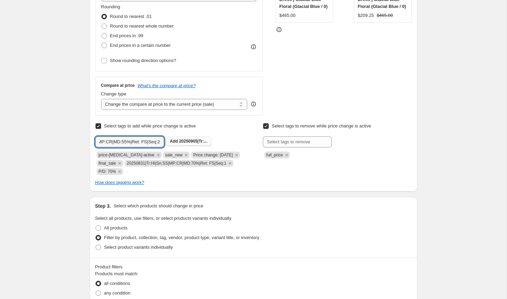
click at [182, 140] on span "20250905|Tr:..." at bounding box center [193, 141] width 28 height 5
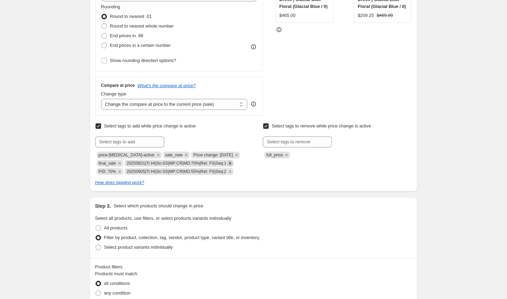
click at [233, 164] on icon "Remove 20250831|Tr:HI|Sn:SS|MP:CR|MD:70%|Ret: FS|Seq:1" at bounding box center [230, 163] width 6 height 6
drag, startPoint x: 188, startPoint y: 156, endPoint x: 223, endPoint y: 156, distance: 35.8
click at [223, 156] on span "Price change: [DATE]" at bounding box center [213, 155] width 40 height 5
copy span "Price change: [DATE]"
drag, startPoint x: 187, startPoint y: 154, endPoint x: 230, endPoint y: 157, distance: 42.5
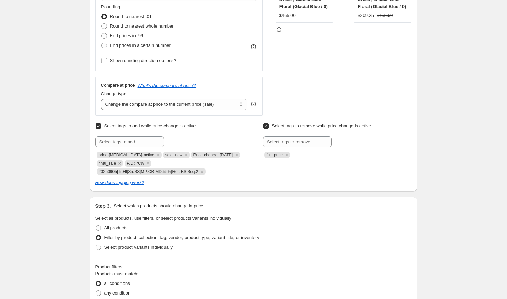
click at [230, 157] on span "Price change: [DATE]" at bounding box center [213, 155] width 40 height 5
click at [133, 144] on input "text" at bounding box center [129, 141] width 69 height 11
paste input "Price change: [DATE]"
click at [139, 142] on input "Price change: [DATE]" at bounding box center [129, 141] width 69 height 11
type input "Price change: [DATE]"
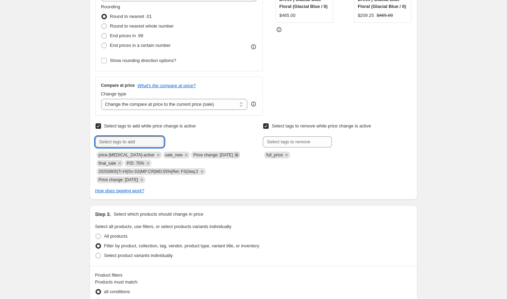
click at [236, 154] on icon "Remove Price change: 8-31-25" at bounding box center [236, 155] width 6 height 6
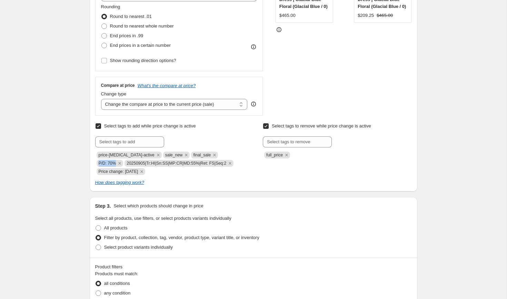
copy span "P/D: 70%"
drag, startPoint x: 216, startPoint y: 154, endPoint x: 233, endPoint y: 154, distance: 16.9
click at [116, 161] on span "P/D: 70%" at bounding box center [108, 163] width 18 height 5
click at [127, 143] on input "text" at bounding box center [129, 141] width 69 height 11
paste input "P/D: 70%"
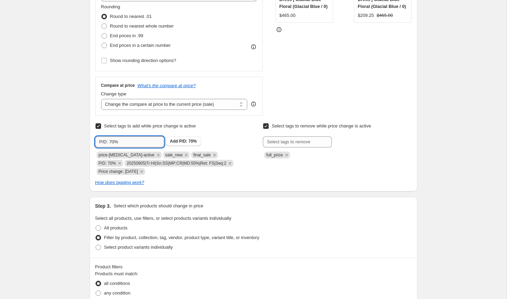
click at [115, 142] on input "P/D: 70%" at bounding box center [129, 141] width 69 height 11
type input "P/D: 55%"
click at [176, 140] on b "Add" at bounding box center [174, 141] width 8 height 5
click at [123, 160] on icon "Remove P/D: 70%" at bounding box center [120, 163] width 6 height 6
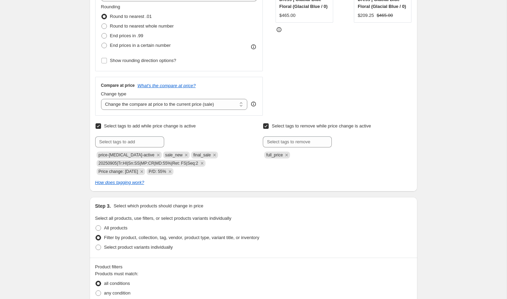
click at [72, 174] on div "Create new price change job. This page is ready Create new price change job Dra…" at bounding box center [253, 266] width 506 height 893
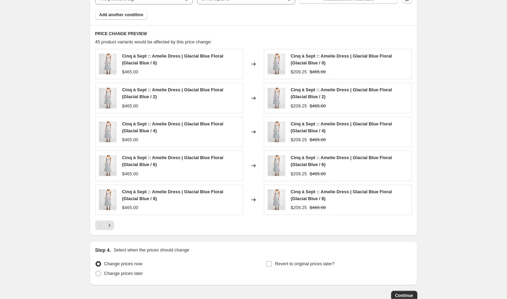
scroll to position [594, 0]
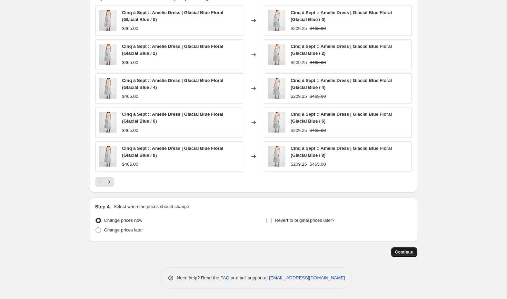
click at [402, 251] on span "Continue" at bounding box center [404, 253] width 18 height 6
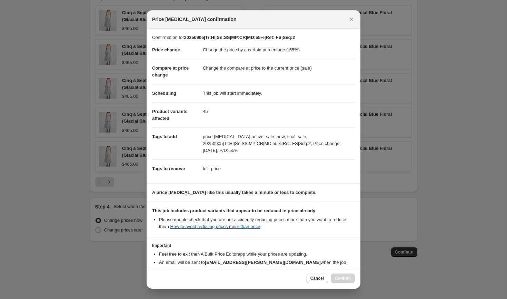
scroll to position [41, 0]
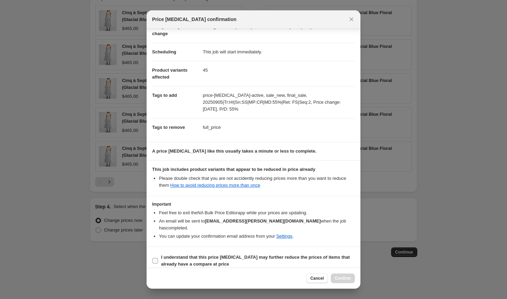
click at [270, 255] on b "I understand that this price change job may further reduce the prices of items …" at bounding box center [255, 261] width 189 height 12
click at [158, 258] on input "I understand that this price change job may further reduce the prices of items …" at bounding box center [155, 261] width 6 height 6
checkbox input "true"
click at [344, 276] on span "Confirm" at bounding box center [343, 279] width 16 height 6
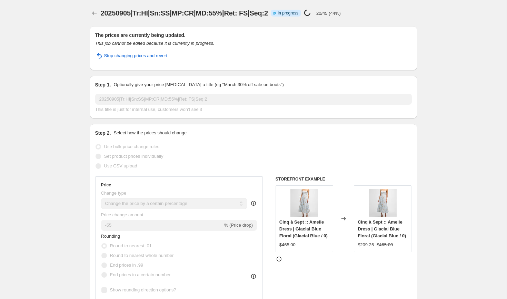
select select "percentage"
select select "collection"
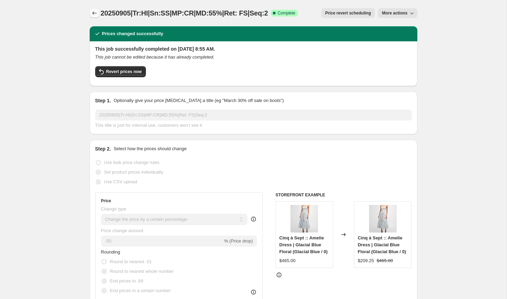
click at [93, 9] on button "Price change jobs" at bounding box center [95, 13] width 10 height 10
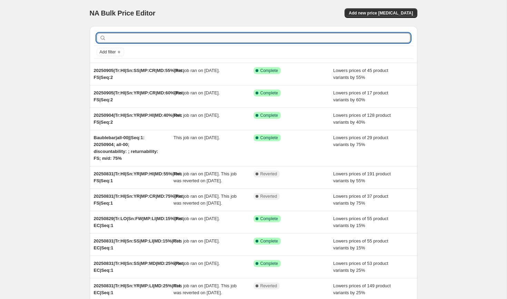
click at [117, 34] on input "text" at bounding box center [259, 38] width 303 height 10
paste input "20250831|Tr:HI|Sn:SS|MP:HI|MD:50%|Ret: FS|Seq:1"
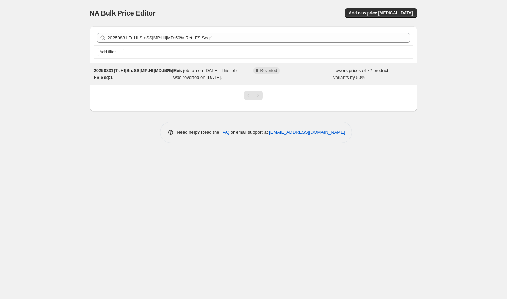
click at [148, 78] on div "20250831|Tr:HI|Sn:SS|MP:HI|MD:50%|Ret: FS|Seq:1" at bounding box center [134, 74] width 80 height 14
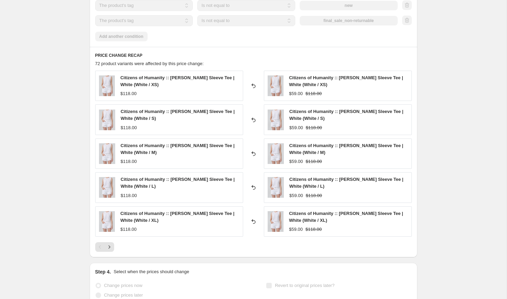
scroll to position [594, 0]
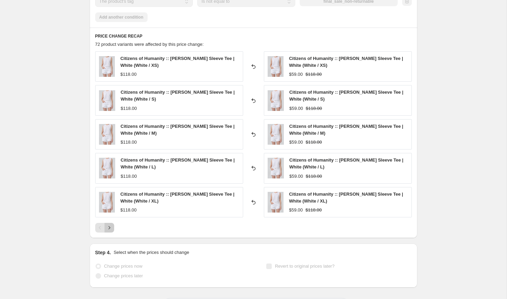
click at [112, 230] on icon "Next" at bounding box center [109, 227] width 7 height 7
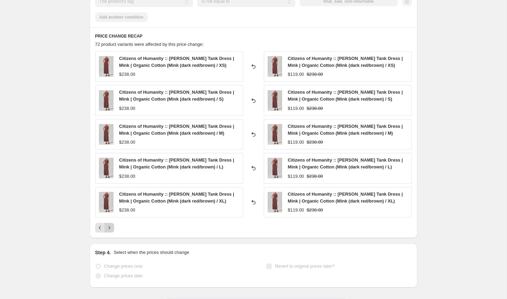
click at [109, 228] on icon "Next" at bounding box center [109, 227] width 7 height 7
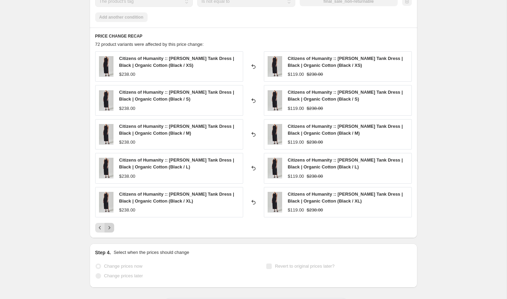
click at [109, 228] on icon "Next" at bounding box center [109, 227] width 7 height 7
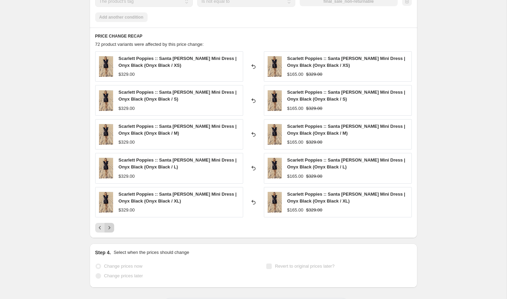
click at [109, 228] on icon "Next" at bounding box center [109, 227] width 7 height 7
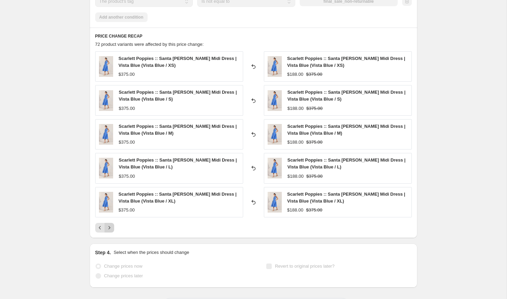
click at [109, 226] on icon "Next" at bounding box center [109, 227] width 7 height 7
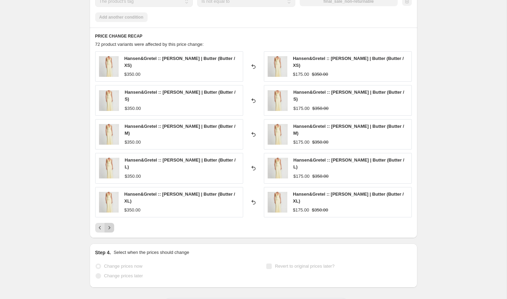
click at [109, 231] on icon "Next" at bounding box center [109, 227] width 7 height 7
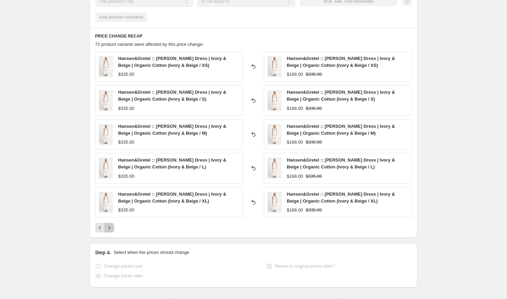
click at [109, 231] on icon "Next" at bounding box center [109, 227] width 7 height 7
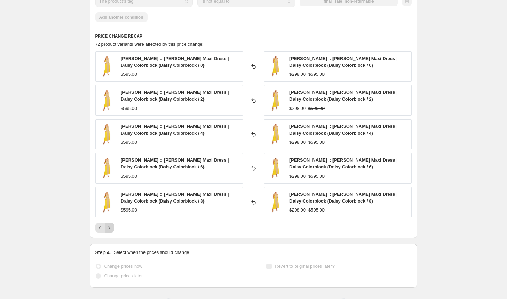
click at [109, 231] on icon "Next" at bounding box center [109, 227] width 7 height 7
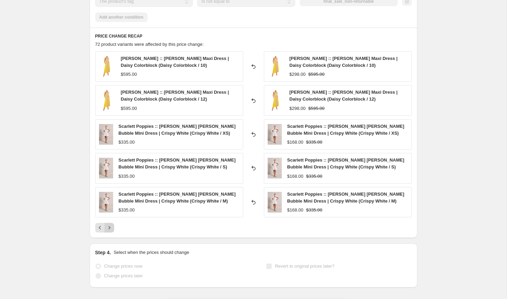
click at [109, 231] on icon "Next" at bounding box center [109, 227] width 7 height 7
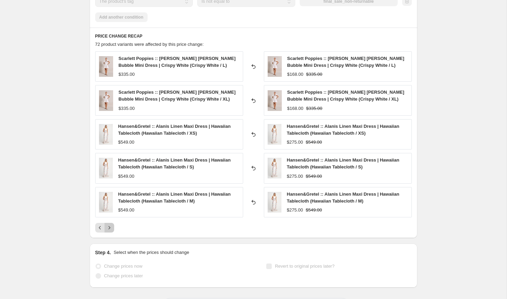
click at [109, 231] on icon "Next" at bounding box center [109, 227] width 7 height 7
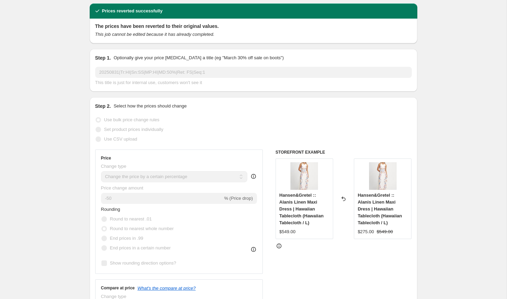
scroll to position [0, 0]
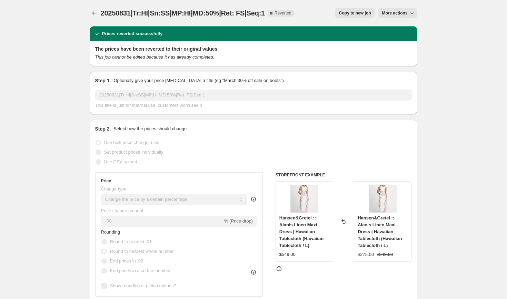
click at [361, 12] on span "Copy to new job" at bounding box center [355, 13] width 32 height 6
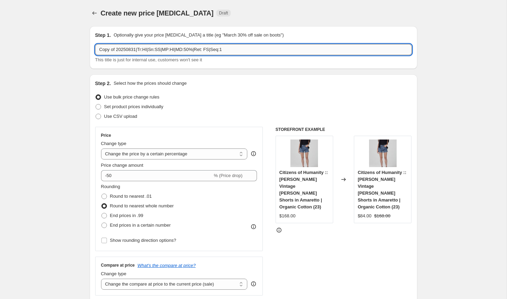
click at [113, 49] on input "Copy of 20250831|Tr:HI|Sn:SS|MP:HI|MD:50%|Ret: FS|Seq:1" at bounding box center [253, 49] width 316 height 11
paste input "20250905|Tr:HI|Sn:SS|MP:HI|MD:40%|Ret: FS|Seq:2"
click at [110, 176] on input "-50" at bounding box center [156, 175] width 111 height 11
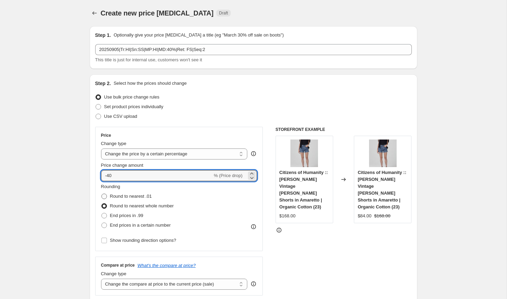
click at [103, 196] on span at bounding box center [104, 197] width 6 height 6
click at [102, 194] on input "Round to nearest .01" at bounding box center [101, 194] width 0 height 0
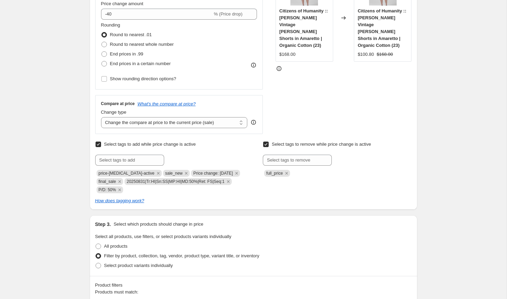
scroll to position [163, 0]
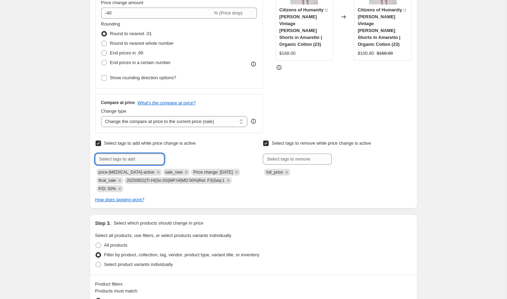
click at [127, 161] on input "text" at bounding box center [129, 159] width 69 height 11
paste input "20250905|Tr:HI|Sn:SS|MP:HI|MD:40%|Ret: FS|Seq:2"
click at [176, 158] on b "Add" at bounding box center [174, 158] width 8 height 5
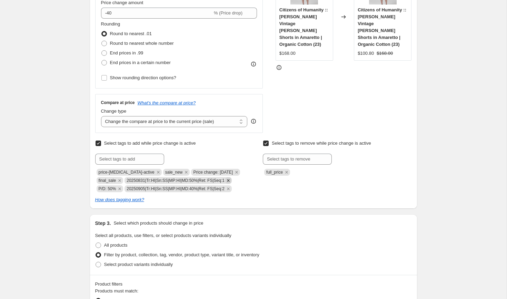
click at [229, 179] on icon "Remove 20250831|Tr:HI|Sn:SS|MP:HI|MD:50%|Ret: FS|Seq:1" at bounding box center [228, 180] width 2 height 2
copy span "Price change: [DATE]"
drag, startPoint x: 187, startPoint y: 172, endPoint x: 231, endPoint y: 172, distance: 43.8
click at [231, 172] on span "Price change: [DATE]" at bounding box center [213, 172] width 40 height 5
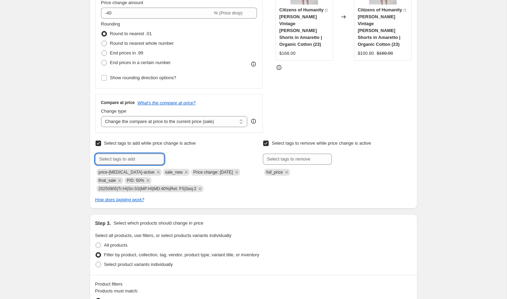
click at [117, 161] on input "text" at bounding box center [129, 159] width 69 height 11
paste input "Price change: [DATE]"
click at [138, 159] on input "Price change: [DATE]" at bounding box center [129, 159] width 69 height 11
click at [189, 157] on span "Price change..." at bounding box center [193, 158] width 29 height 5
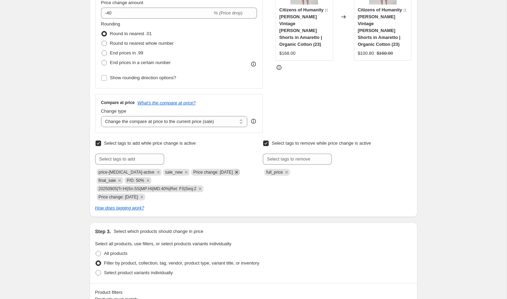
click at [234, 171] on icon "Remove Price change: 8-31-25" at bounding box center [236, 172] width 6 height 6
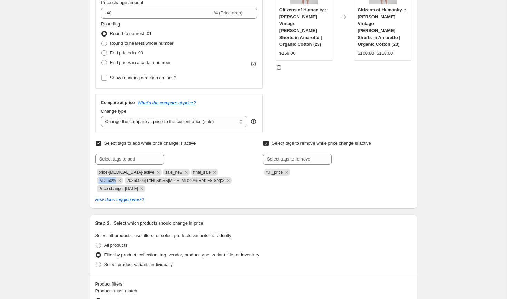
copy span "P/D: 50%"
drag, startPoint x: 216, startPoint y: 172, endPoint x: 233, endPoint y: 172, distance: 17.2
click at [116, 178] on span "P/D: 50%" at bounding box center [108, 180] width 18 height 5
click at [132, 159] on input "text" at bounding box center [129, 159] width 69 height 11
paste input "P/D: 50%"
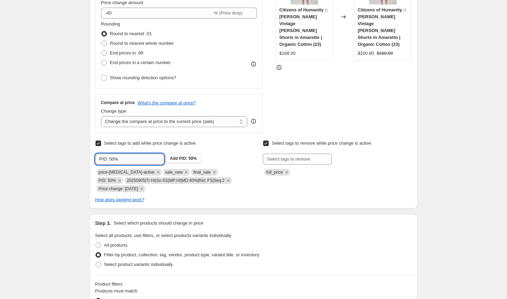
click at [112, 159] on input "P/D: 50%" at bounding box center [129, 159] width 69 height 11
click at [123, 178] on icon "Remove P/D: 50%" at bounding box center [120, 181] width 6 height 6
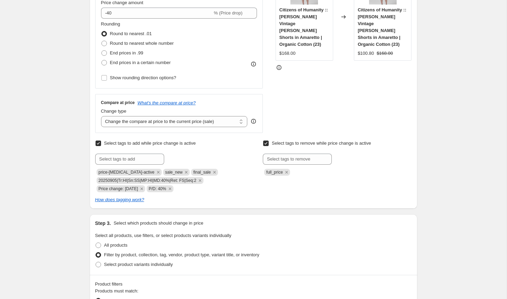
click at [64, 191] on div "Create new price change job. This page is ready Create new price change job Dra…" at bounding box center [253, 294] width 506 height 914
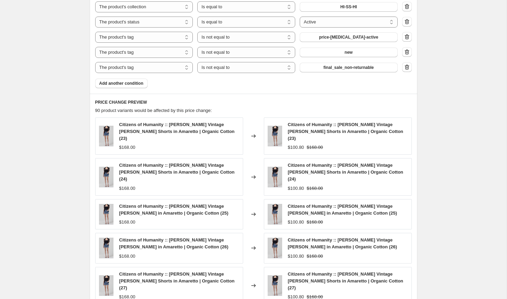
scroll to position [486, 0]
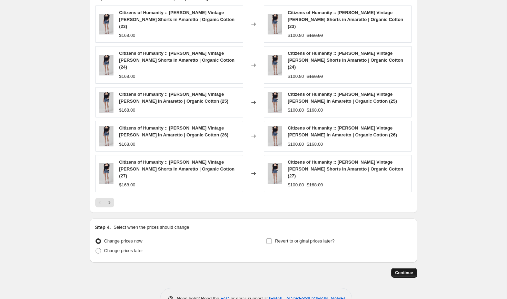
click at [403, 270] on span "Continue" at bounding box center [404, 273] width 18 height 6
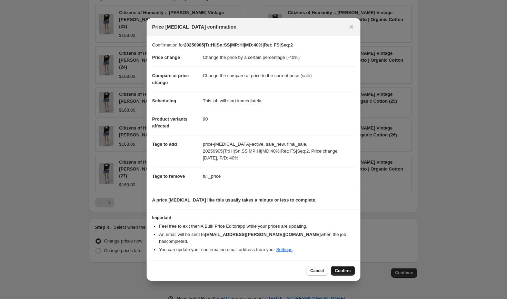
click at [341, 268] on span "Confirm" at bounding box center [343, 271] width 16 height 6
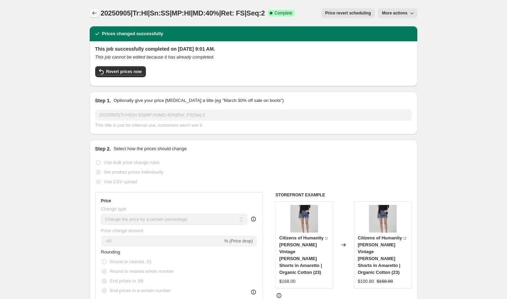
click at [97, 16] on icon "Price change jobs" at bounding box center [94, 13] width 7 height 7
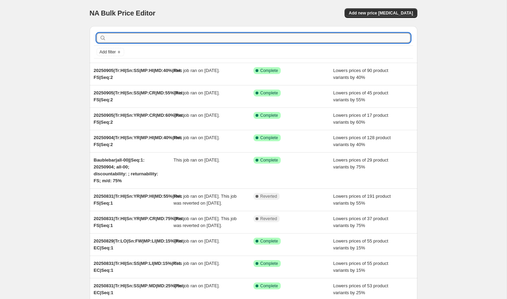
click at [117, 35] on input "text" at bounding box center [259, 38] width 303 height 10
paste input "20250831|Tr:HI|Sn:SS|MP:LI|MD:15%|Ret: EC|Seq:1"
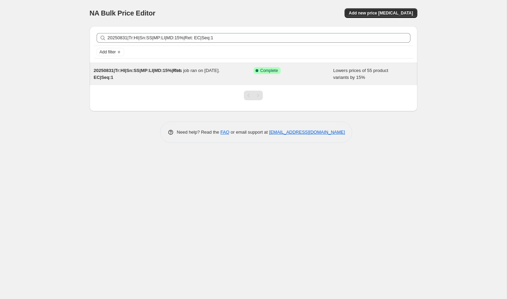
click at [126, 70] on span "20250831|Tr:HI|Sn:SS|MP:LI|MD:15%|Ret: EC|Seq:1" at bounding box center [138, 74] width 88 height 12
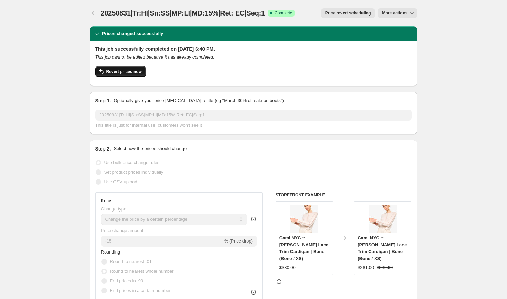
click at [130, 71] on span "Revert prices now" at bounding box center [124, 72] width 36 height 6
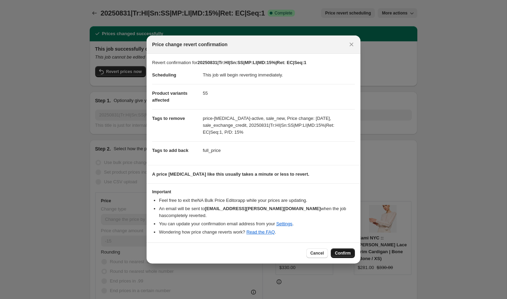
click at [336, 251] on span "Confirm" at bounding box center [343, 254] width 16 height 6
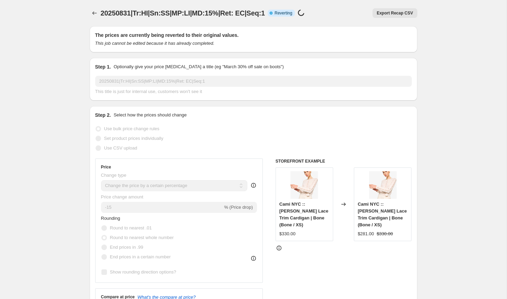
click at [336, 247] on div "STOREFRONT EXAMPLE Cami NYC :: Garcia Lace Trim Cardigan | Bone (Bone / XS) $33…" at bounding box center [343, 243] width 136 height 169
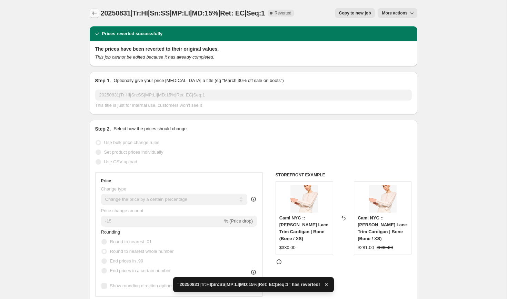
click at [94, 12] on icon "Price change jobs" at bounding box center [94, 13] width 7 height 7
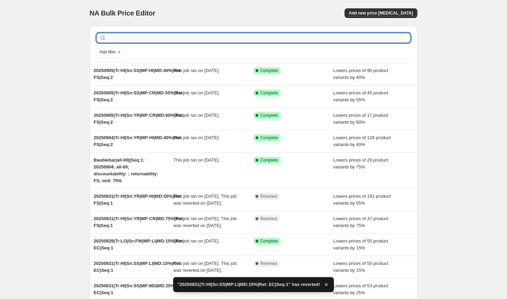
click at [126, 39] on input "text" at bounding box center [259, 38] width 303 height 10
paste input "20250831|Tr:HI|Sn:SS|MP:MD|MD:25%|Ret: EC|Seq:1"
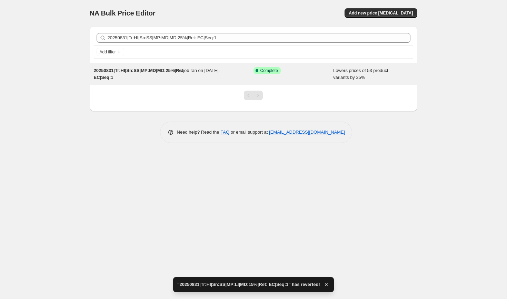
click at [138, 70] on span "20250831|Tr:HI|Sn:SS|MP:MD|MD:25%|Ret: EC|Seq:1" at bounding box center [139, 74] width 91 height 12
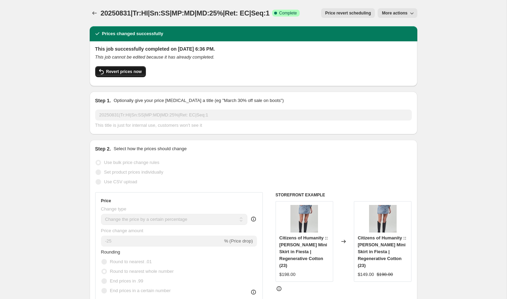
click at [128, 72] on span "Revert prices now" at bounding box center [124, 72] width 36 height 6
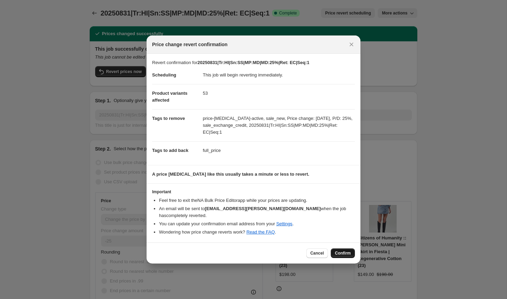
click at [339, 249] on button "Confirm" at bounding box center [343, 254] width 24 height 10
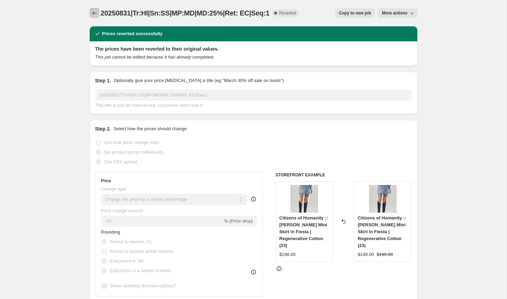
click at [95, 12] on icon "Price change jobs" at bounding box center [94, 13] width 7 height 7
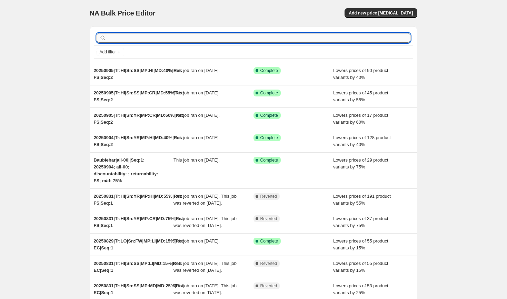
click at [151, 33] on input "text" at bounding box center [259, 38] width 303 height 10
type input "mou"
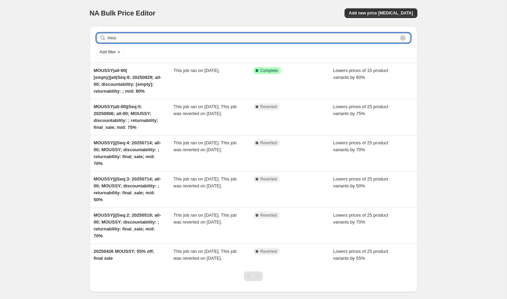
click at [112, 37] on input "mou" at bounding box center [253, 38] width 290 height 10
paste input "20250831|Tr:HI|Sn:SS|MP:LI|MD:15%|Ret: EC|Seq:1"
type input "20250831|Tr:HI|Sn:SS|MP:LI|MD:15%|Ret: EC|Seq:1"
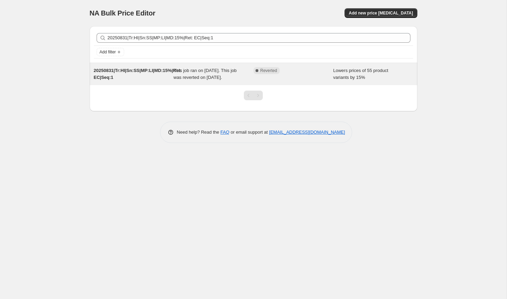
click at [146, 78] on div "20250831|Tr:HI|Sn:SS|MP:LI|MD:15%|Ret: EC|Seq:1" at bounding box center [134, 74] width 80 height 14
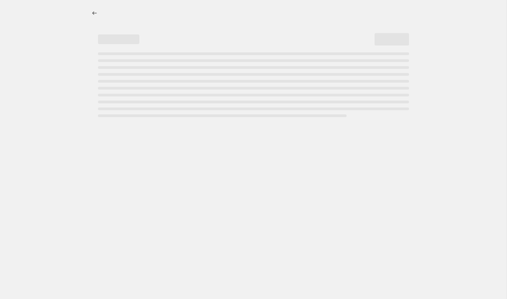
select select "percentage"
select select "collection"
select select "product_status"
select select "tag"
select select "not_equal"
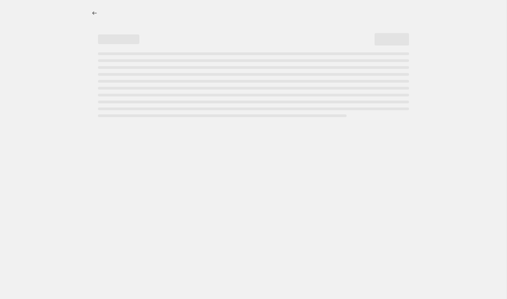
select select "tag"
select select "not_equal"
select select "tag"
select select "not_equal"
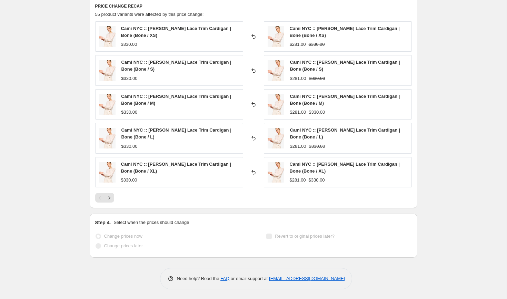
scroll to position [625, 0]
click at [110, 197] on icon "Next" at bounding box center [109, 197] width 7 height 7
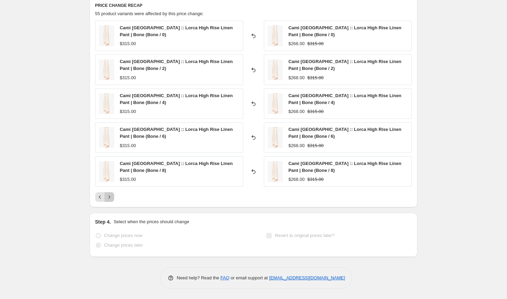
click at [110, 197] on icon "Next" at bounding box center [109, 197] width 7 height 7
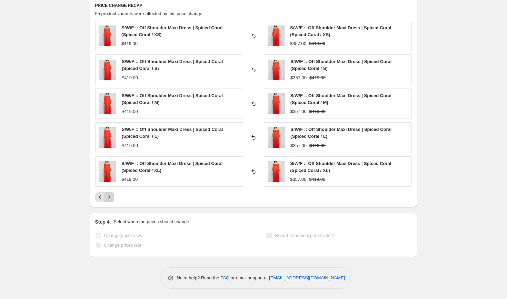
click at [110, 197] on icon "Next" at bounding box center [109, 197] width 7 height 7
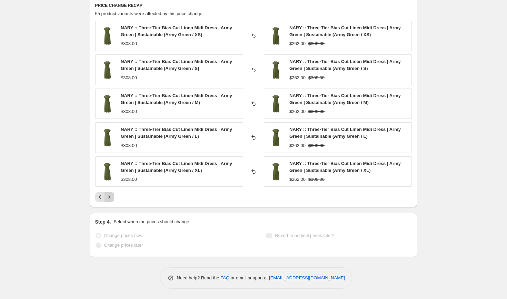
click at [110, 197] on icon "Next" at bounding box center [109, 197] width 7 height 7
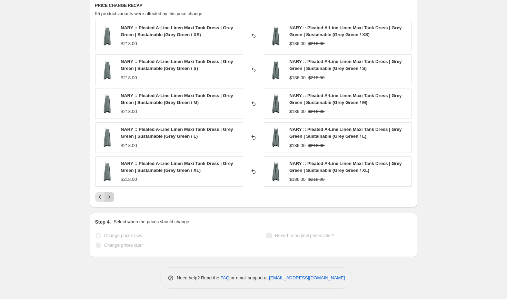
click at [110, 197] on icon "Next" at bounding box center [109, 197] width 7 height 7
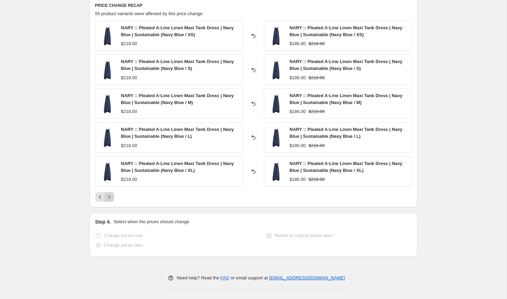
click at [110, 197] on icon "Next" at bounding box center [109, 197] width 7 height 7
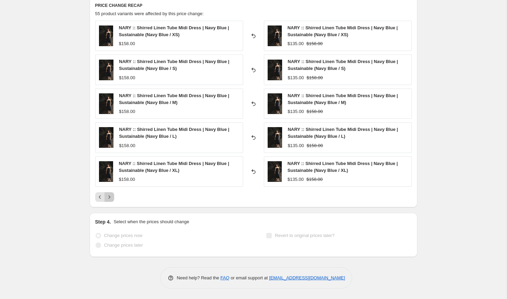
click at [110, 197] on icon "Next" at bounding box center [109, 197] width 7 height 7
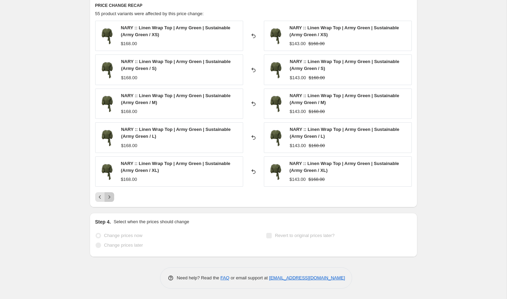
click at [110, 197] on icon "Next" at bounding box center [109, 197] width 7 height 7
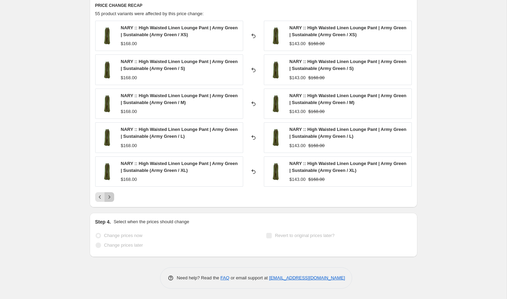
click at [110, 197] on icon "Next" at bounding box center [109, 197] width 7 height 7
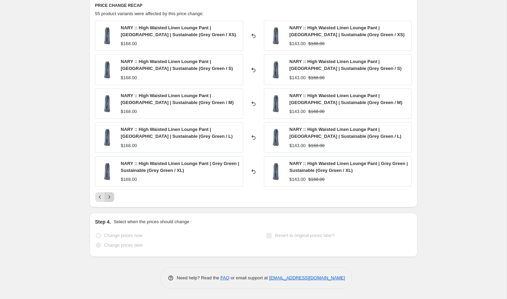
click at [110, 197] on icon "Next" at bounding box center [109, 197] width 7 height 7
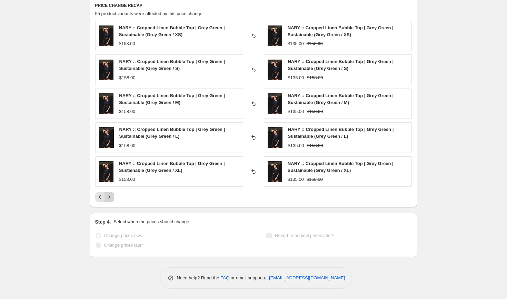
click at [110, 197] on div "Pagination" at bounding box center [109, 197] width 10 height 10
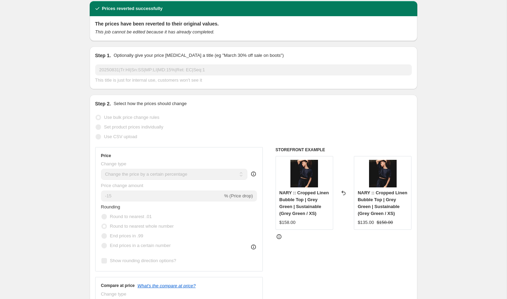
scroll to position [0, 0]
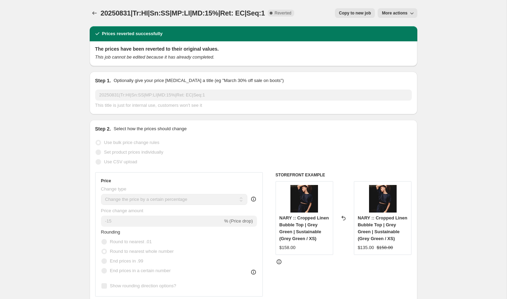
click at [357, 13] on span "Copy to new job" at bounding box center [355, 13] width 32 height 6
select select "percentage"
select select "collection"
select select "product_status"
select select "tag"
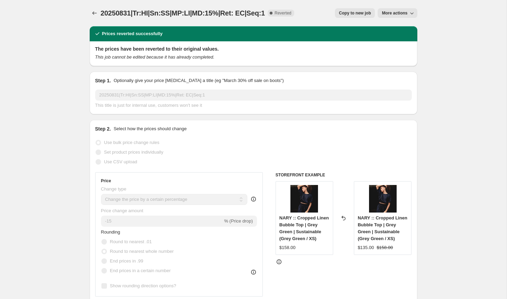
select select "not_equal"
select select "tag"
select select "not_equal"
select select "tag"
select select "not_equal"
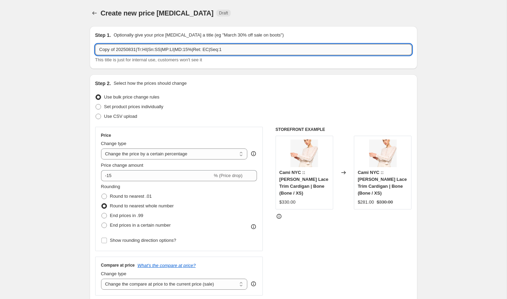
click at [193, 44] on input "Copy of 20250831|Tr:HI|Sn:SS|MP:LI|MD:15%|Ret: EC|Seq:1" at bounding box center [253, 49] width 316 height 11
paste input "20250905|Tr:HI|Sn:SS|MP:LI|MD:5%|Ret: EC|Seq:2"
type input "20250905|Tr:HI|Sn:SS|MP:LI|MD:5%|Ret: EC|Seq:2"
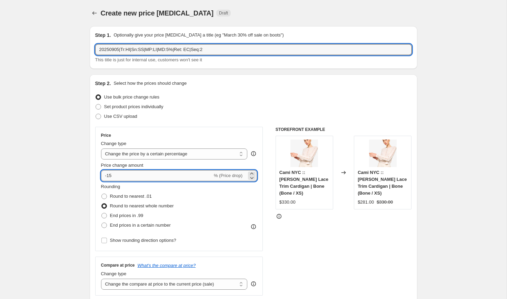
click at [116, 174] on input "-15" at bounding box center [156, 175] width 111 height 11
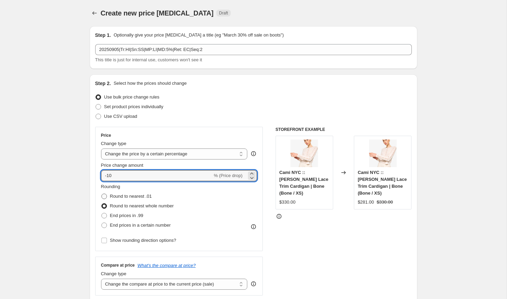
type input "-10"
click at [104, 196] on span at bounding box center [104, 197] width 6 height 6
click at [102, 194] on input "Round to nearest .01" at bounding box center [101, 194] width 0 height 0
radio input "true"
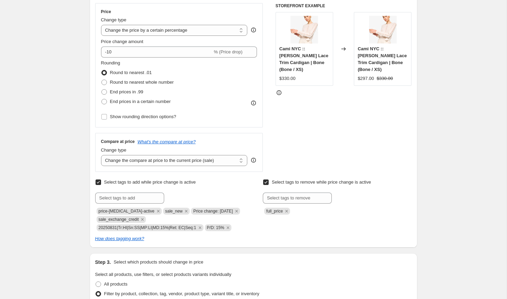
scroll to position [124, 0]
click at [108, 198] on input "text" at bounding box center [129, 197] width 69 height 11
paste input "20250905|Tr:HI|Sn:SS|MP:LI|MD:5%|Ret: EC|Seq:2"
type input "20250905|Tr:HI|Sn:SS|MP:LI|MD:5%|Ret: EC|Seq:2"
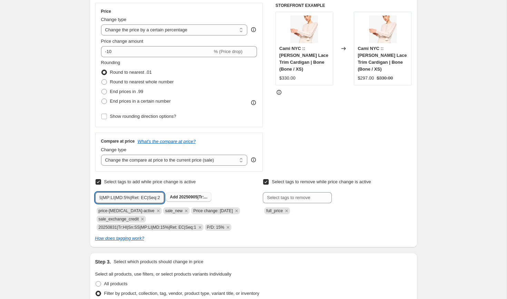
click at [184, 196] on span "20250905|Tr:..." at bounding box center [193, 197] width 28 height 5
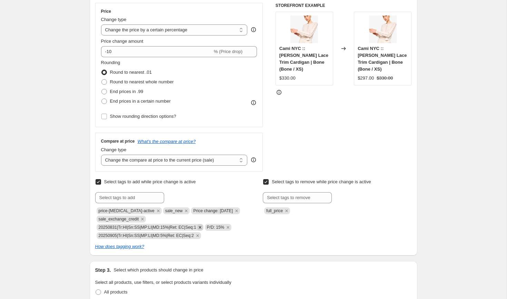
click at [202, 225] on icon "Remove 20250831|Tr:HI|Sn:SS|MP:LI|MD:15%|Ret: EC|Seq:1" at bounding box center [200, 227] width 6 height 6
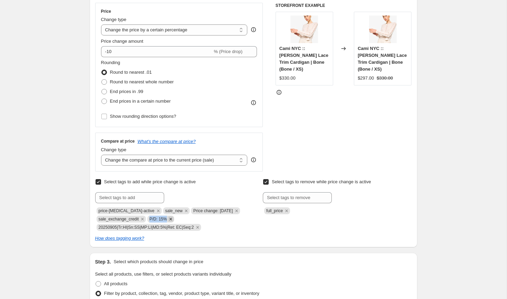
copy span "P/D: 15%"
drag, startPoint x: 153, startPoint y: 219, endPoint x: 170, endPoint y: 217, distance: 17.4
click at [170, 217] on span "P/D: 15%" at bounding box center [160, 219] width 27 height 7
click at [124, 200] on input "text" at bounding box center [129, 197] width 69 height 11
paste input "P/D: 15%"
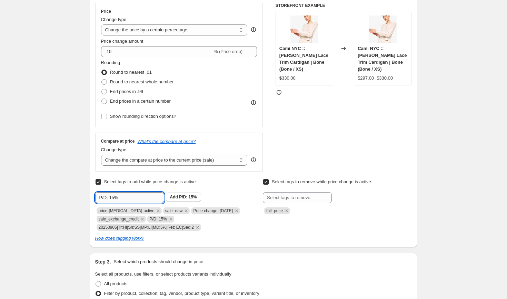
click at [115, 198] on input "P/D: 15%" at bounding box center [129, 197] width 69 height 11
type input "P/D: 10%"
click at [186, 198] on span "P/D: 10%" at bounding box center [188, 197] width 18 height 5
click at [173, 218] on icon "Remove P/D: 15%" at bounding box center [171, 219] width 6 height 6
drag, startPoint x: 187, startPoint y: 211, endPoint x: 230, endPoint y: 211, distance: 43.1
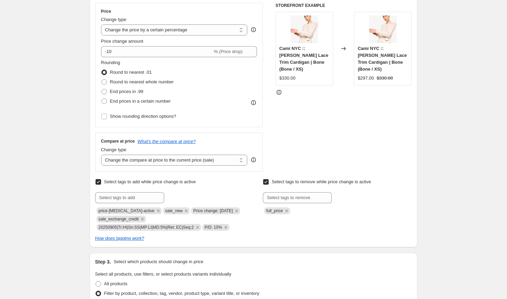
click at [230, 211] on span "Price change: [DATE]" at bounding box center [213, 211] width 40 height 5
copy span "Price change: [DATE]"
click at [141, 197] on input "text" at bounding box center [129, 197] width 69 height 11
paste input "Price change: [DATE]"
click at [139, 200] on input "Price change: [DATE]" at bounding box center [129, 197] width 69 height 11
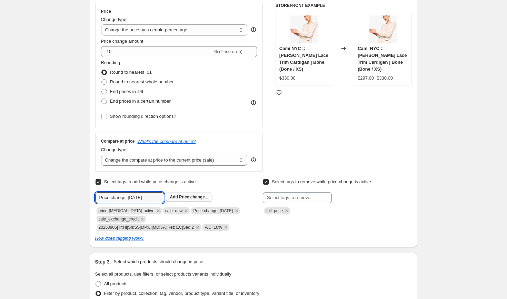
type input "Price change: [DATE]"
click at [189, 195] on span "Price change..." at bounding box center [193, 197] width 29 height 5
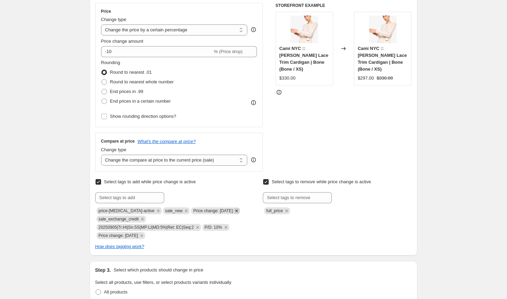
click at [235, 211] on icon "Remove Price change: 8-31-25" at bounding box center [236, 211] width 2 height 2
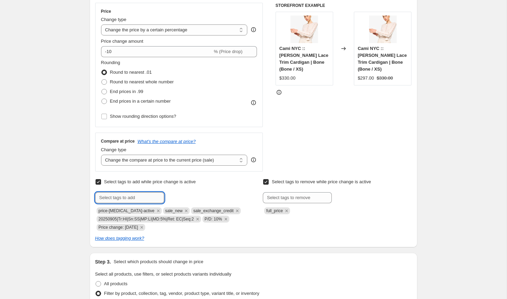
click at [128, 199] on input "text" at bounding box center [129, 197] width 69 height 11
type input "sale_first_cut"
click at [184, 201] on button "Add sale_first_c..." at bounding box center [188, 197] width 44 height 10
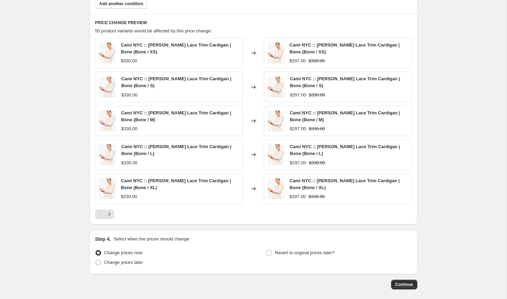
scroll to position [594, 0]
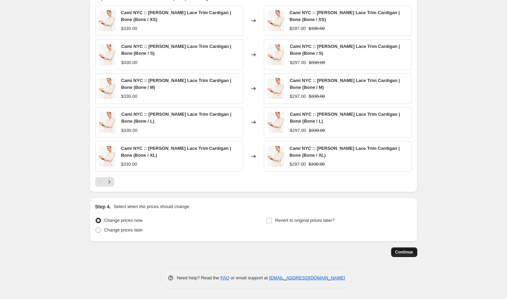
click at [402, 253] on span "Continue" at bounding box center [404, 253] width 18 height 6
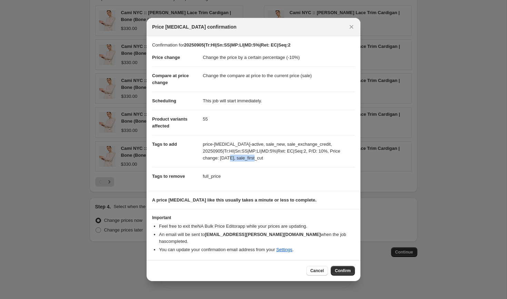
copy dd "sale_first_cut"
drag, startPoint x: 239, startPoint y: 161, endPoint x: 277, endPoint y: 162, distance: 37.9
click at [277, 162] on dd "price-[MEDICAL_DATA]-active, sale_new, sale_exchange_credit, 20250905|Tr:HI|Sn:…" at bounding box center [279, 151] width 152 height 32
click at [337, 266] on button "Confirm" at bounding box center [343, 271] width 24 height 10
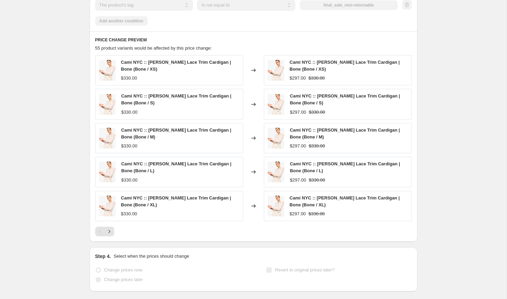
scroll to position [612, 0]
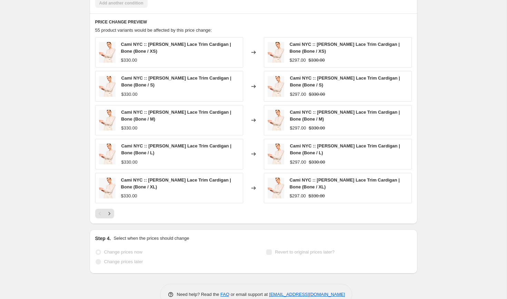
select select "percentage"
select select "collection"
select select "product_status"
select select "tag"
select select "not_equal"
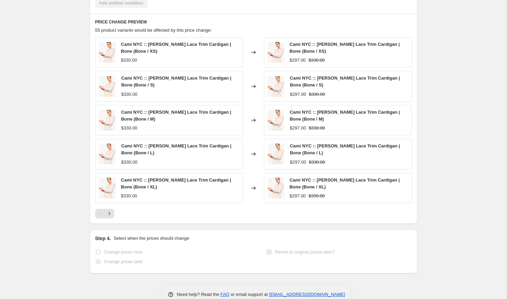
select select "tag"
select select "not_equal"
select select "tag"
select select "not_equal"
